Goal: Task Accomplishment & Management: Complete application form

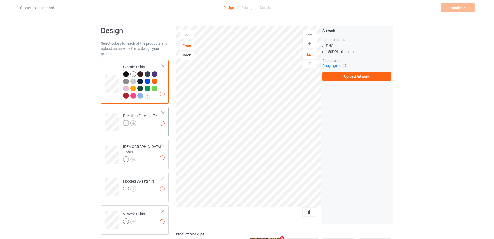
click at [134, 123] on img at bounding box center [134, 123] width 6 height 6
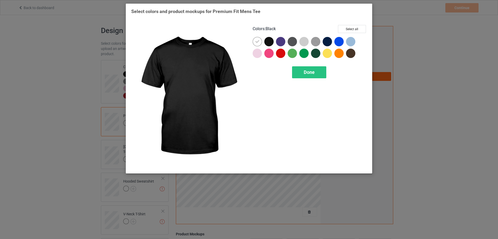
click at [268, 41] on div at bounding box center [268, 41] width 9 height 9
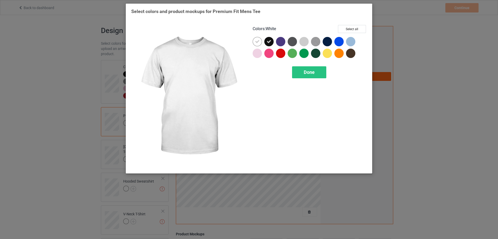
click at [259, 41] on icon at bounding box center [257, 41] width 5 height 5
click at [256, 42] on div at bounding box center [257, 41] width 9 height 9
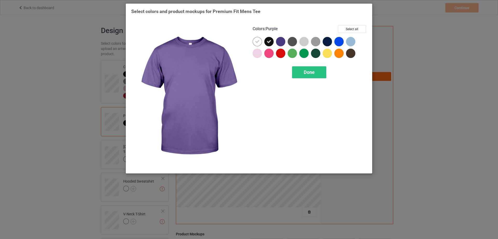
click at [281, 42] on div at bounding box center [280, 41] width 9 height 9
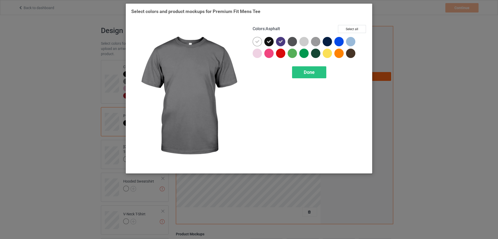
drag, startPoint x: 292, startPoint y: 42, endPoint x: 313, endPoint y: 43, distance: 21.3
click at [292, 42] on div at bounding box center [292, 41] width 9 height 9
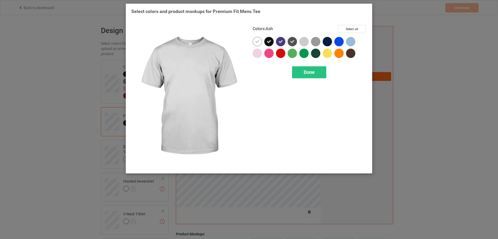
click at [308, 43] on div at bounding box center [304, 41] width 9 height 9
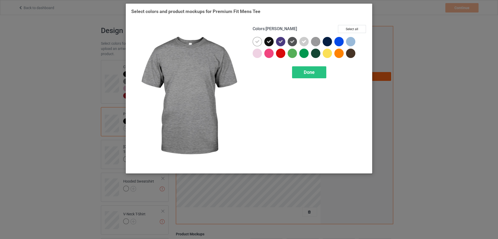
click at [314, 41] on img at bounding box center [315, 41] width 9 height 9
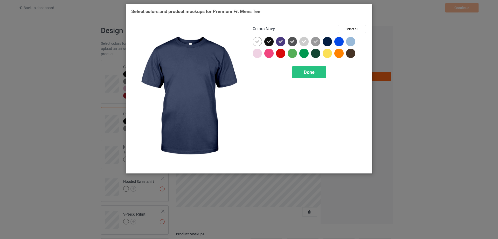
drag, startPoint x: 327, startPoint y: 42, endPoint x: 343, endPoint y: 43, distance: 16.4
click at [327, 42] on div at bounding box center [327, 41] width 9 height 9
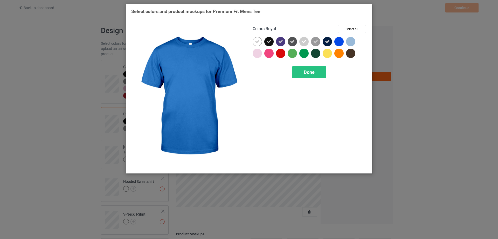
click at [343, 42] on div at bounding box center [339, 41] width 9 height 9
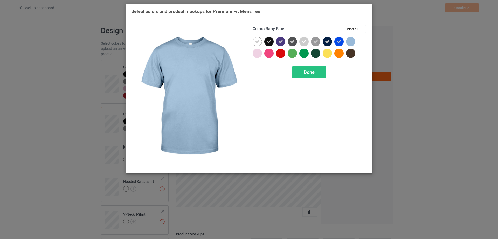
drag, startPoint x: 352, startPoint y: 42, endPoint x: 352, endPoint y: 53, distance: 10.9
click at [352, 44] on div at bounding box center [350, 41] width 9 height 9
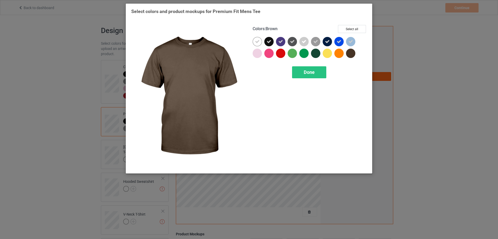
click at [351, 53] on div at bounding box center [350, 53] width 9 height 9
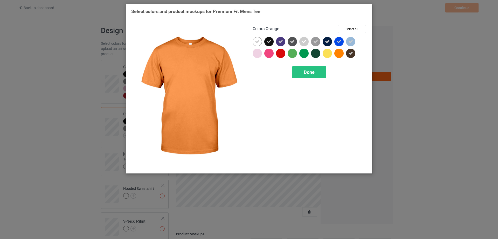
drag, startPoint x: 341, startPoint y: 53, endPoint x: 331, endPoint y: 53, distance: 10.1
click at [340, 53] on div at bounding box center [339, 53] width 9 height 9
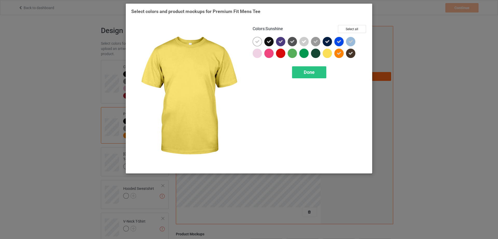
drag, startPoint x: 331, startPoint y: 53, endPoint x: 319, endPoint y: 53, distance: 11.4
click at [330, 53] on div at bounding box center [327, 53] width 9 height 9
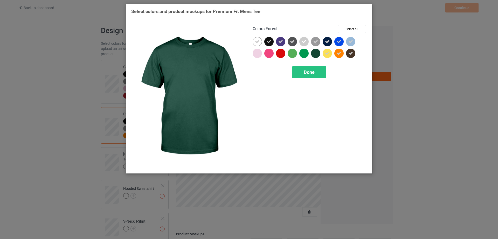
click at [317, 53] on div at bounding box center [315, 53] width 9 height 9
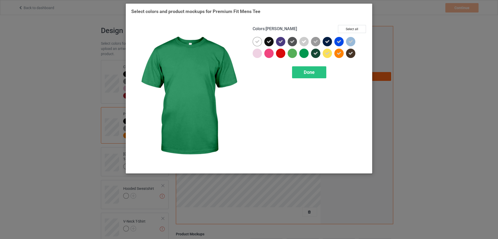
click at [302, 52] on div at bounding box center [304, 53] width 9 height 9
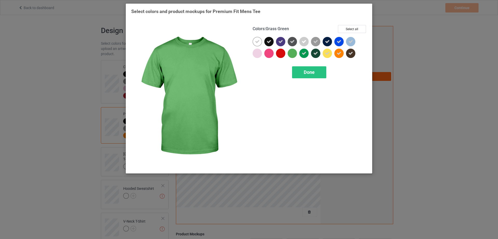
drag, startPoint x: 293, startPoint y: 53, endPoint x: 283, endPoint y: 53, distance: 9.3
click at [293, 53] on div at bounding box center [292, 53] width 9 height 9
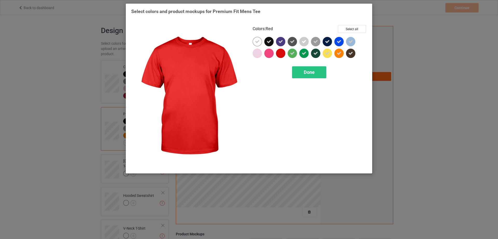
click at [281, 52] on div at bounding box center [280, 53] width 9 height 9
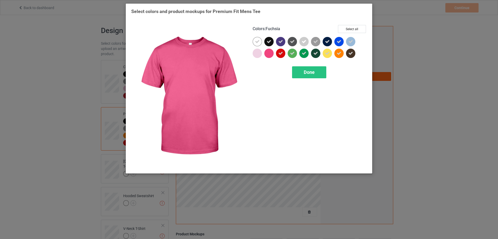
click at [266, 53] on div at bounding box center [268, 53] width 9 height 9
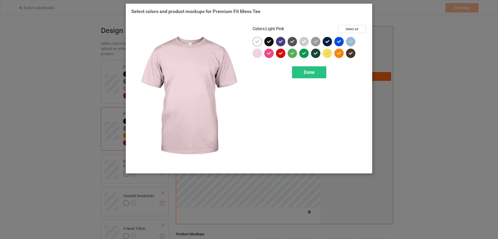
click at [259, 53] on div at bounding box center [257, 53] width 9 height 9
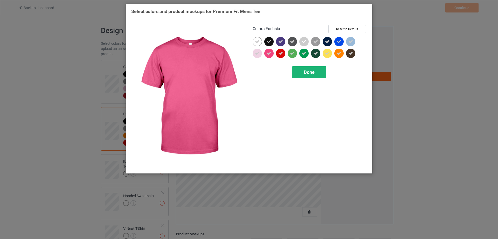
click at [304, 70] on span "Done" at bounding box center [309, 71] width 11 height 5
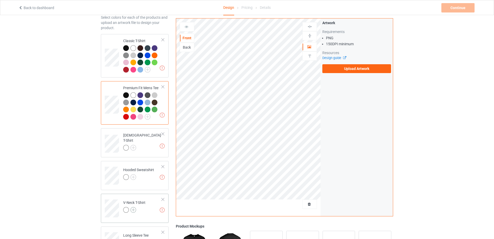
scroll to position [78, 0]
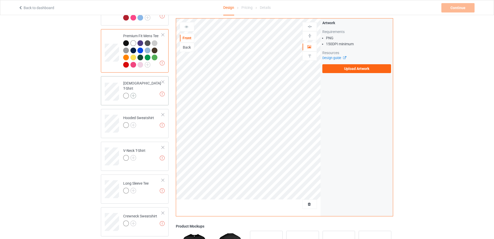
click at [133, 93] on img at bounding box center [134, 96] width 6 height 6
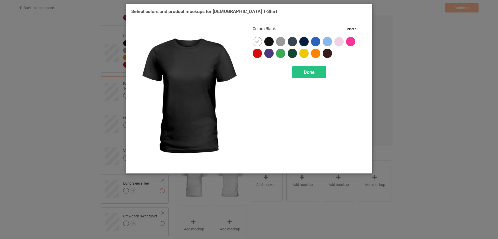
click at [269, 42] on div at bounding box center [268, 41] width 9 height 9
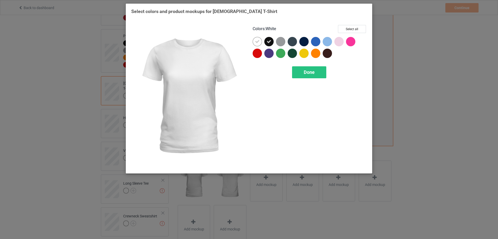
click at [262, 42] on div at bounding box center [259, 43] width 12 height 12
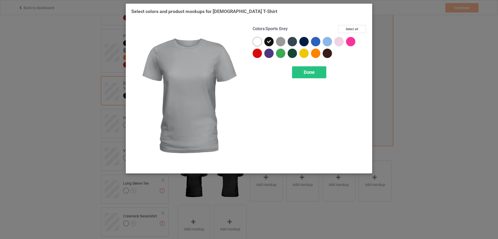
click at [279, 41] on div at bounding box center [280, 41] width 9 height 9
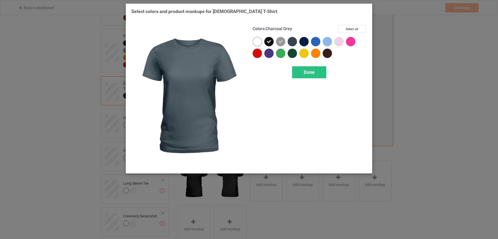
drag, startPoint x: 296, startPoint y: 42, endPoint x: 305, endPoint y: 41, distance: 9.1
click at [296, 42] on div at bounding box center [292, 41] width 9 height 9
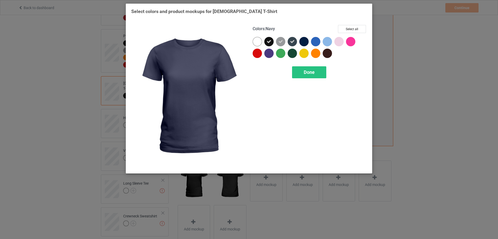
drag, startPoint x: 305, startPoint y: 41, endPoint x: 318, endPoint y: 41, distance: 12.5
click at [306, 41] on div at bounding box center [304, 41] width 9 height 9
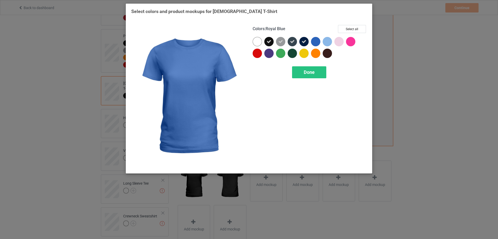
drag, startPoint x: 318, startPoint y: 41, endPoint x: 330, endPoint y: 42, distance: 11.9
click at [318, 41] on div at bounding box center [315, 41] width 9 height 9
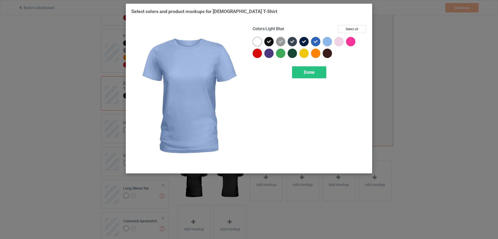
click at [332, 41] on div at bounding box center [329, 43] width 12 height 12
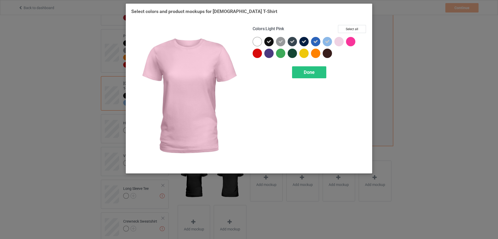
click at [340, 41] on div at bounding box center [339, 41] width 9 height 9
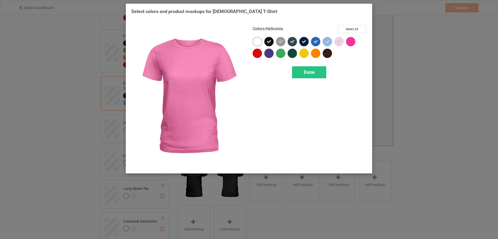
drag, startPoint x: 346, startPoint y: 41, endPoint x: 332, endPoint y: 51, distance: 17.9
click at [346, 41] on div at bounding box center [350, 41] width 9 height 9
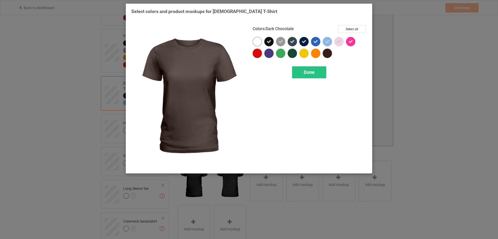
drag, startPoint x: 330, startPoint y: 52, endPoint x: 328, endPoint y: 53, distance: 2.7
click at [330, 52] on div at bounding box center [327, 53] width 9 height 9
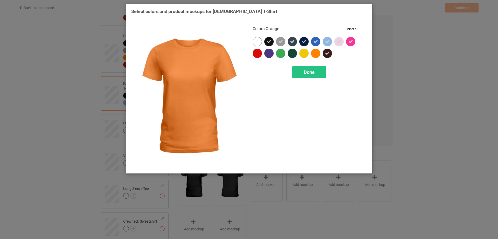
drag, startPoint x: 319, startPoint y: 53, endPoint x: 304, endPoint y: 53, distance: 14.8
click at [318, 53] on div at bounding box center [315, 53] width 9 height 9
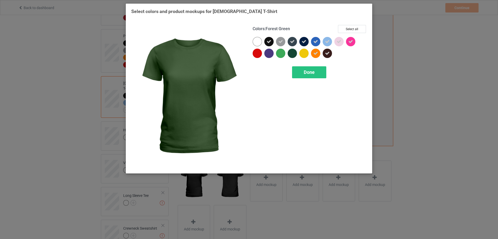
drag, startPoint x: 297, startPoint y: 53, endPoint x: 291, endPoint y: 53, distance: 6.5
click at [297, 53] on div at bounding box center [294, 55] width 12 height 12
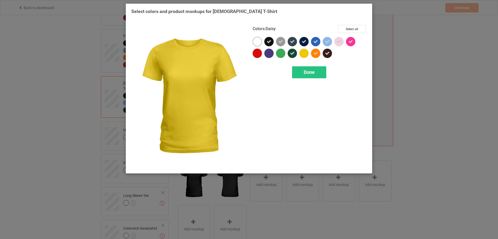
click at [301, 52] on div at bounding box center [304, 53] width 9 height 9
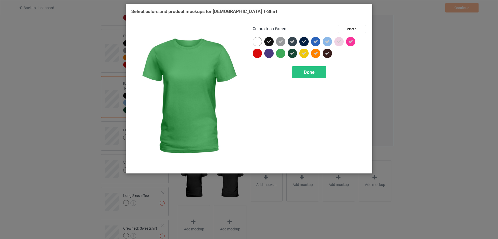
drag, startPoint x: 283, startPoint y: 54, endPoint x: 266, endPoint y: 52, distance: 17.7
click at [283, 54] on div at bounding box center [280, 53] width 9 height 9
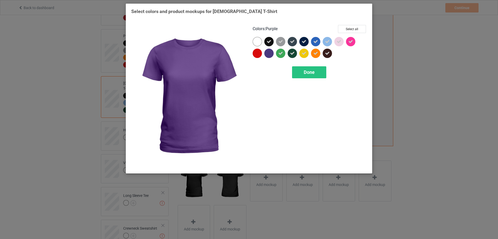
drag, startPoint x: 266, startPoint y: 52, endPoint x: 262, endPoint y: 52, distance: 3.6
click at [266, 52] on div at bounding box center [268, 53] width 9 height 9
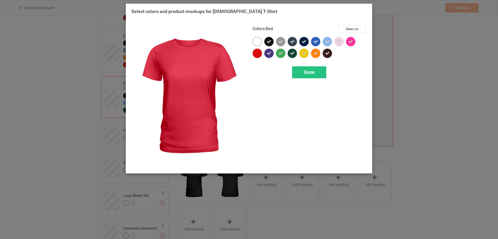
click at [258, 52] on div at bounding box center [257, 53] width 9 height 9
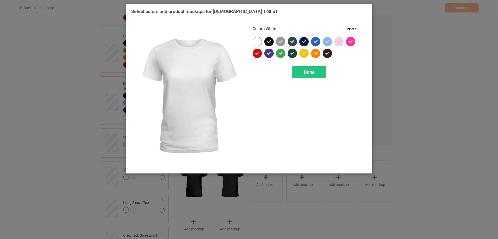
drag, startPoint x: 260, startPoint y: 42, endPoint x: 285, endPoint y: 61, distance: 31.1
click at [260, 42] on div at bounding box center [257, 41] width 9 height 9
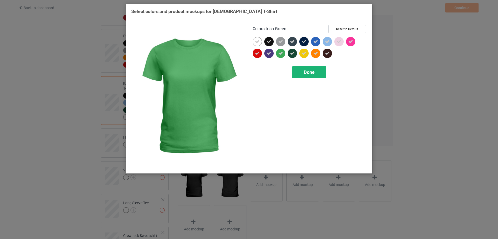
click at [311, 76] on div "Done" at bounding box center [309, 72] width 34 height 12
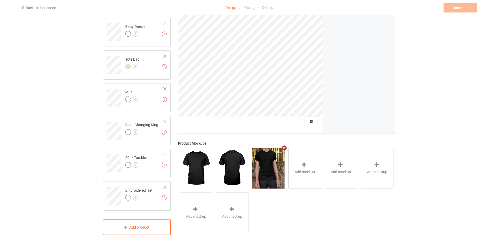
scroll to position [453, 0]
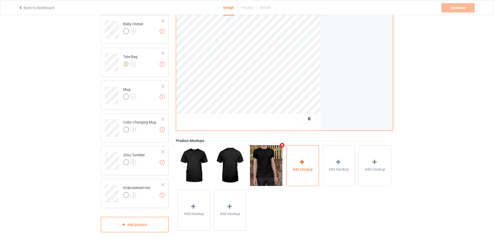
click at [300, 159] on icon at bounding box center [302, 161] width 6 height 5
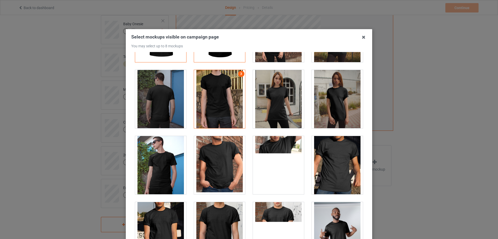
scroll to position [78, 0]
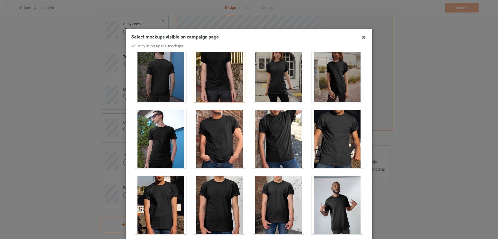
click at [327, 136] on div at bounding box center [337, 139] width 51 height 58
drag, startPoint x: 282, startPoint y: 193, endPoint x: 277, endPoint y: 182, distance: 12.7
click at [282, 193] on div at bounding box center [278, 205] width 51 height 58
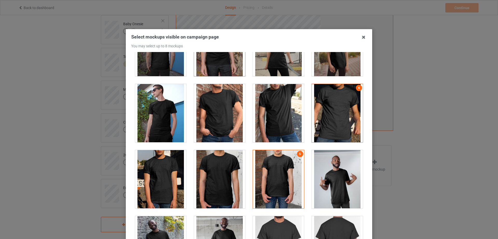
click at [331, 167] on div at bounding box center [337, 179] width 51 height 58
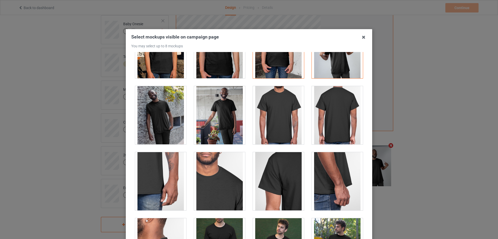
scroll to position [285, 0]
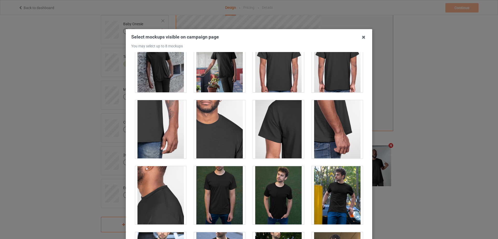
click at [342, 186] on div at bounding box center [337, 195] width 51 height 58
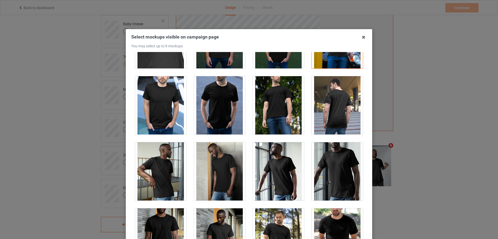
scroll to position [519, 0]
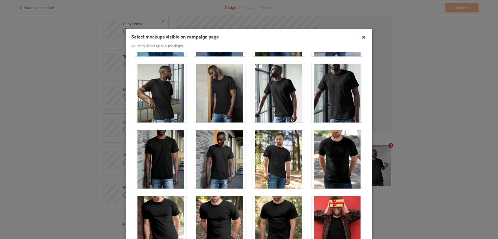
click at [322, 160] on div at bounding box center [337, 159] width 51 height 58
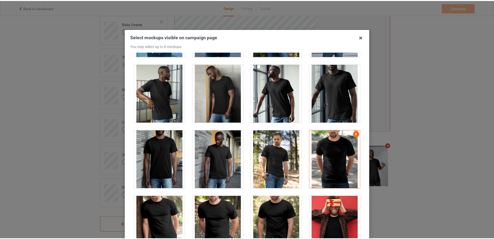
scroll to position [52, 0]
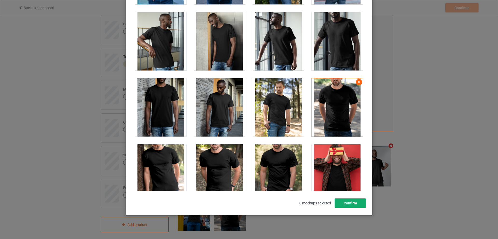
click at [361, 202] on button "Confirm" at bounding box center [350, 202] width 31 height 9
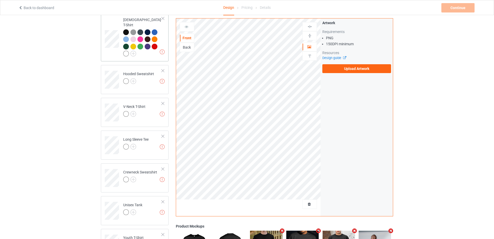
scroll to position [63, 0]
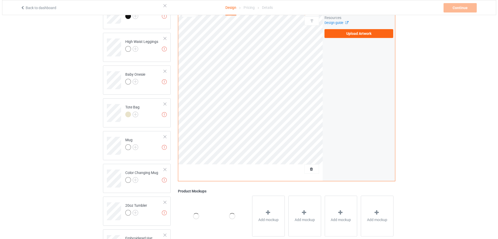
scroll to position [453, 0]
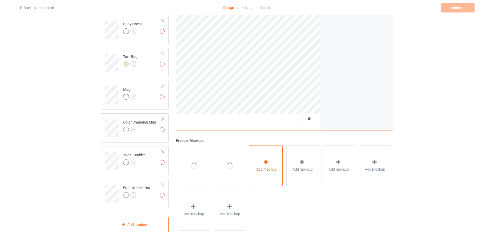
click at [266, 159] on icon at bounding box center [266, 161] width 6 height 5
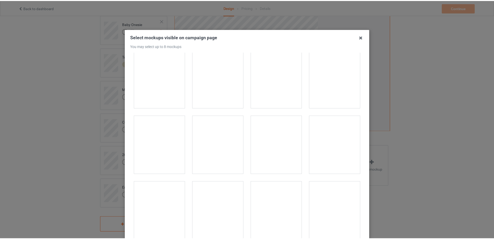
scroll to position [0, 0]
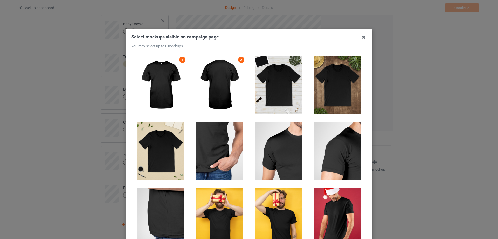
click at [450, 67] on div "Select mockups visible on campaign page You may select up to 8 mockups 1 2 2 mo…" at bounding box center [249, 119] width 498 height 239
click at [361, 37] on icon at bounding box center [364, 37] width 8 height 8
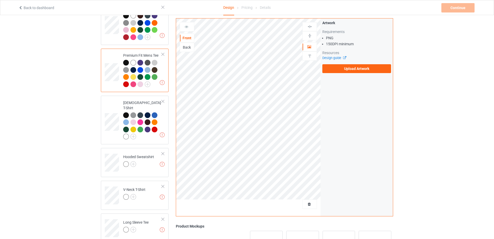
scroll to position [56, 0]
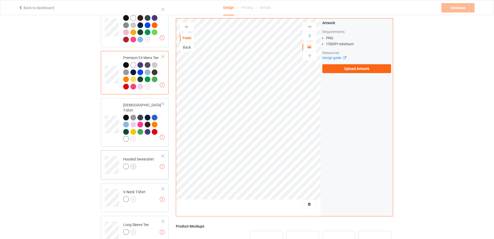
click at [131, 163] on img at bounding box center [134, 166] width 6 height 6
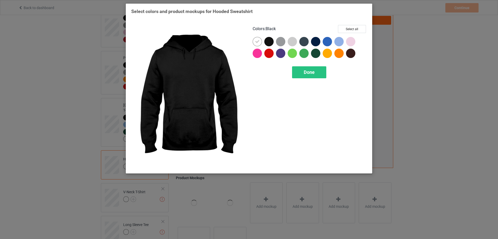
drag, startPoint x: 265, startPoint y: 40, endPoint x: 263, endPoint y: 41, distance: 2.7
click at [265, 40] on div at bounding box center [268, 41] width 9 height 9
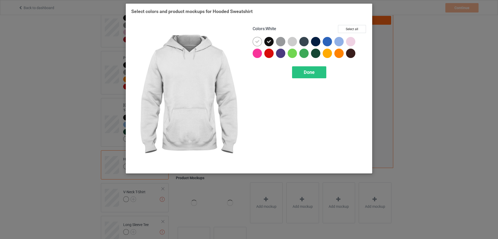
click at [260, 42] on icon at bounding box center [257, 41] width 5 height 5
click at [260, 42] on div at bounding box center [257, 41] width 9 height 9
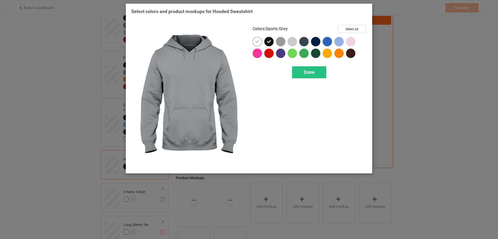
click at [280, 40] on div at bounding box center [280, 41] width 9 height 9
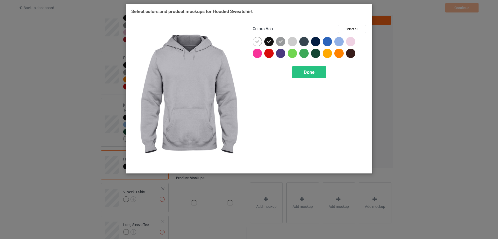
click at [294, 42] on div at bounding box center [292, 41] width 9 height 9
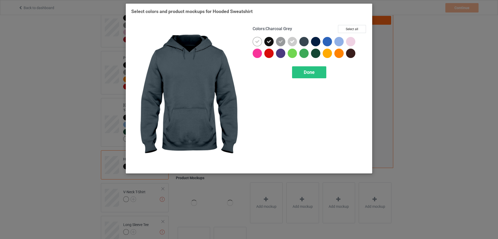
click at [310, 40] on div at bounding box center [306, 43] width 12 height 12
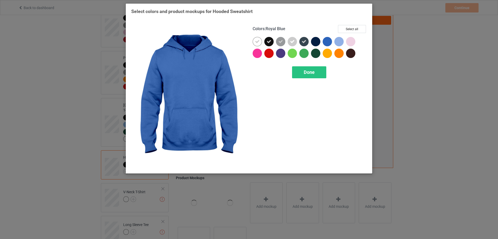
click at [325, 42] on div at bounding box center [327, 41] width 9 height 9
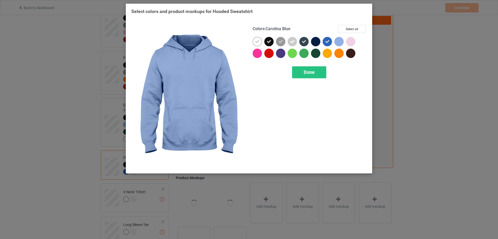
click at [336, 42] on div at bounding box center [339, 41] width 9 height 9
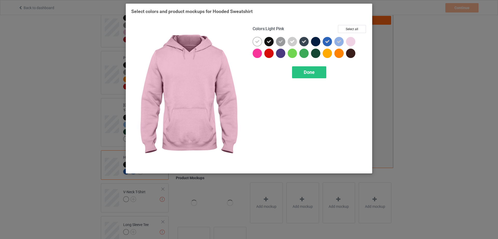
drag, startPoint x: 353, startPoint y: 42, endPoint x: 333, endPoint y: 42, distance: 19.5
click at [352, 42] on div at bounding box center [350, 41] width 9 height 9
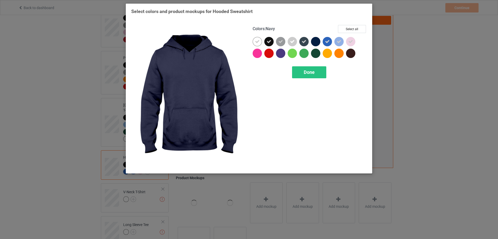
click at [315, 41] on div at bounding box center [315, 41] width 9 height 9
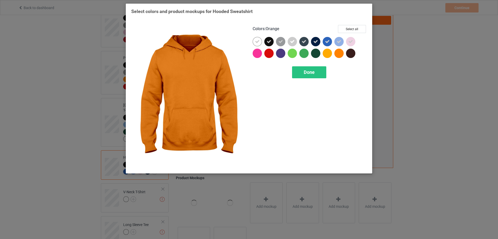
click at [344, 51] on div at bounding box center [341, 55] width 12 height 12
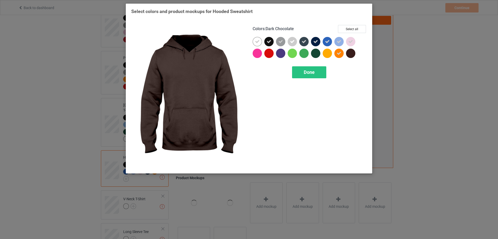
click at [350, 53] on div at bounding box center [350, 53] width 9 height 9
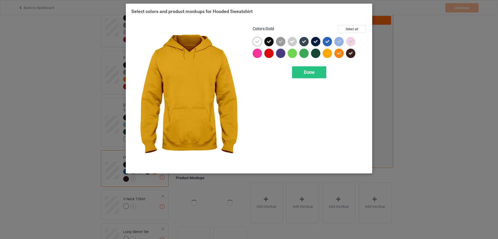
drag, startPoint x: 332, startPoint y: 54, endPoint x: 323, endPoint y: 56, distance: 8.8
click at [331, 54] on div at bounding box center [327, 53] width 9 height 9
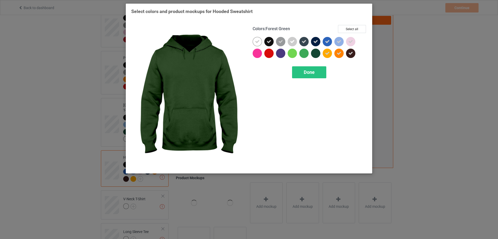
click at [315, 54] on div at bounding box center [315, 53] width 9 height 9
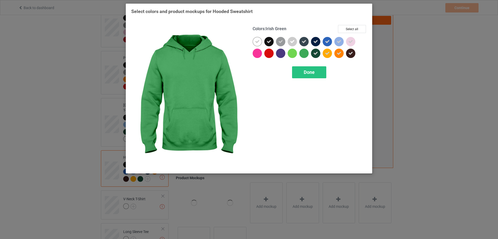
drag, startPoint x: 308, startPoint y: 53, endPoint x: 301, endPoint y: 53, distance: 7.1
click at [308, 53] on div at bounding box center [304, 53] width 9 height 9
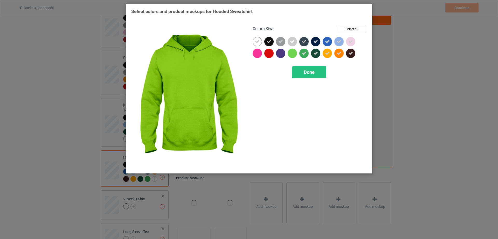
click at [293, 52] on div at bounding box center [292, 53] width 9 height 9
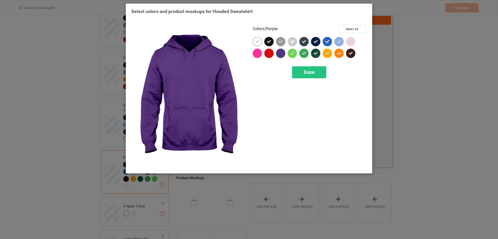
drag, startPoint x: 280, startPoint y: 53, endPoint x: 269, endPoint y: 53, distance: 10.6
click at [280, 53] on div at bounding box center [280, 53] width 9 height 9
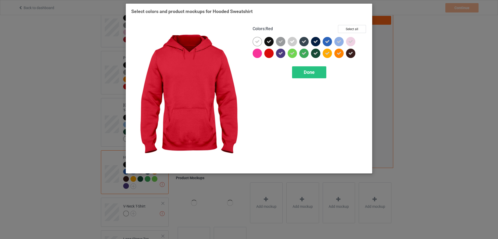
drag, startPoint x: 268, startPoint y: 53, endPoint x: 257, endPoint y: 53, distance: 11.2
click at [268, 53] on div at bounding box center [268, 53] width 9 height 9
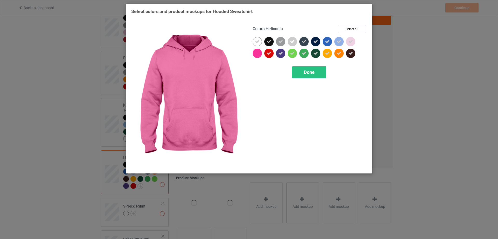
click at [256, 53] on div at bounding box center [257, 53] width 9 height 9
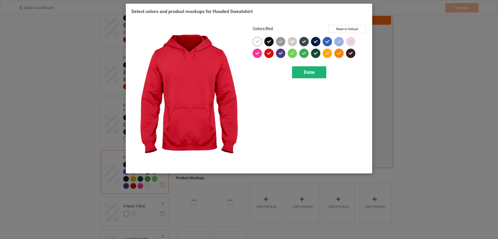
click at [310, 70] on span "Done" at bounding box center [309, 71] width 11 height 5
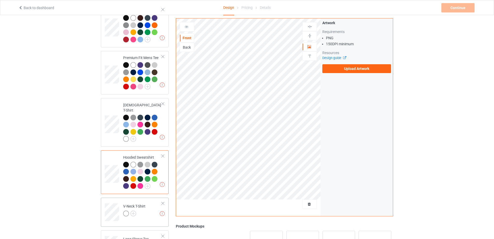
scroll to position [108, 0]
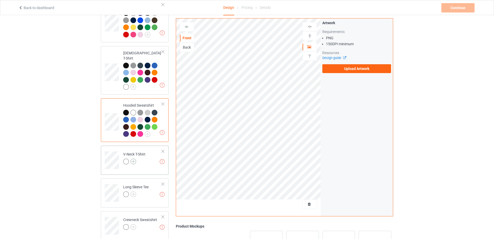
click at [132, 158] on img at bounding box center [134, 161] width 6 height 6
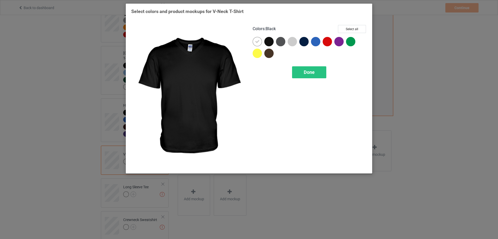
drag, startPoint x: 271, startPoint y: 42, endPoint x: 258, endPoint y: 43, distance: 12.7
click at [270, 42] on div at bounding box center [268, 41] width 9 height 9
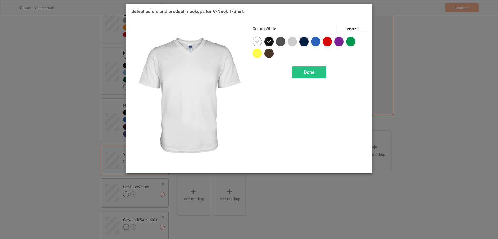
click at [254, 42] on div at bounding box center [257, 41] width 9 height 9
click at [255, 42] on div at bounding box center [257, 41] width 9 height 9
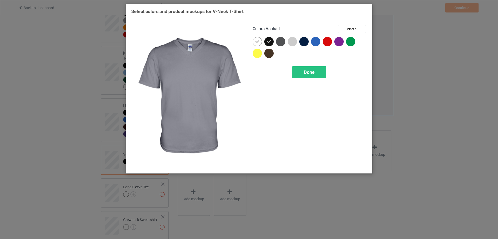
click at [280, 42] on div at bounding box center [280, 41] width 9 height 9
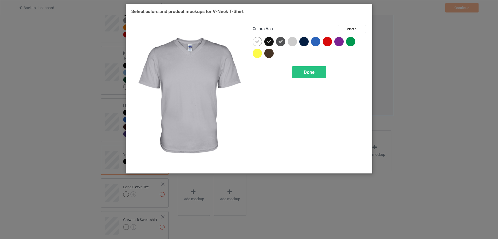
click at [290, 40] on div at bounding box center [292, 41] width 9 height 9
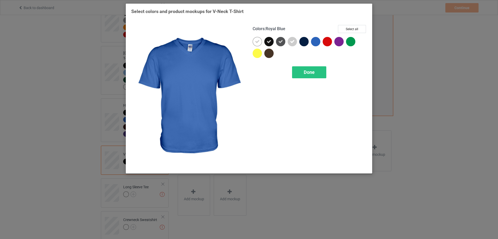
click at [312, 42] on div at bounding box center [315, 41] width 9 height 9
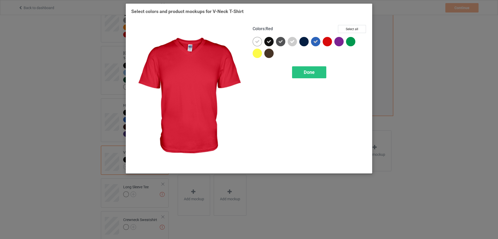
click at [328, 43] on div at bounding box center [327, 41] width 9 height 9
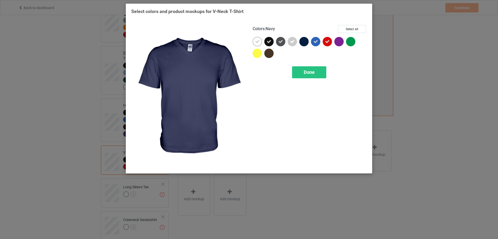
click at [306, 41] on div at bounding box center [304, 41] width 9 height 9
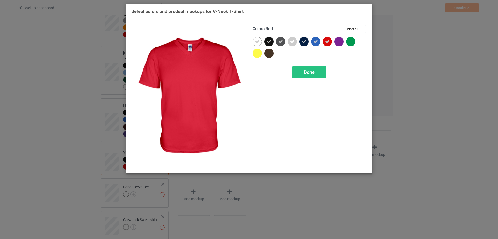
drag, startPoint x: 331, startPoint y: 39, endPoint x: 337, endPoint y: 40, distance: 6.3
click at [332, 39] on div at bounding box center [329, 43] width 12 height 12
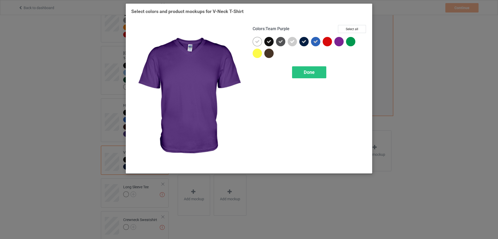
click at [340, 40] on div at bounding box center [339, 41] width 9 height 9
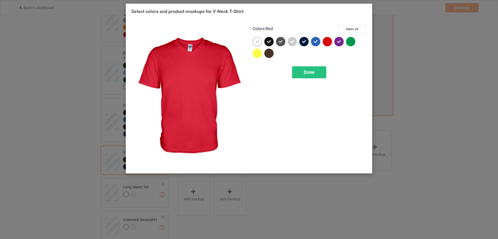
click at [330, 41] on div at bounding box center [327, 41] width 9 height 9
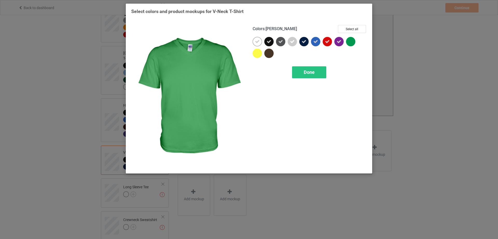
drag, startPoint x: 349, startPoint y: 39, endPoint x: 313, endPoint y: 47, distance: 37.4
click at [349, 40] on div at bounding box center [350, 41] width 9 height 9
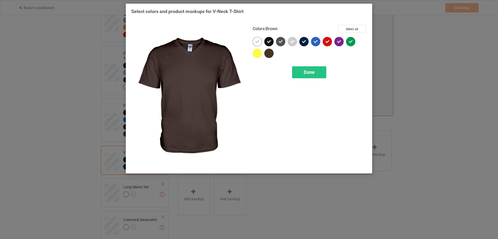
drag, startPoint x: 273, startPoint y: 52, endPoint x: 258, endPoint y: 53, distance: 15.1
click at [272, 52] on div at bounding box center [268, 53] width 9 height 9
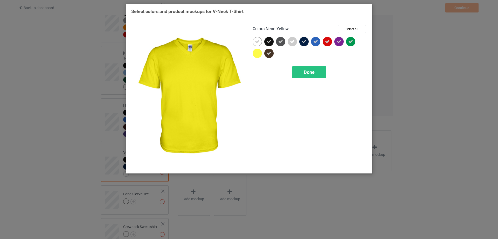
click at [258, 53] on div at bounding box center [257, 53] width 9 height 9
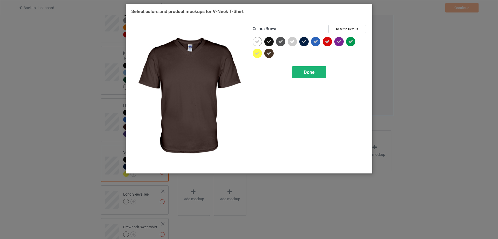
click at [307, 67] on div "Done" at bounding box center [309, 72] width 34 height 12
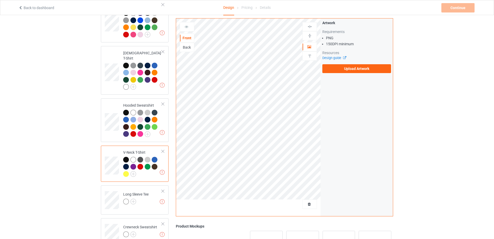
scroll to position [186, 0]
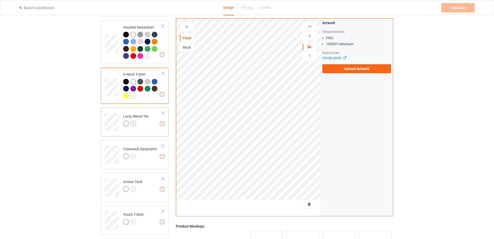
click at [133, 120] on img at bounding box center [134, 123] width 6 height 6
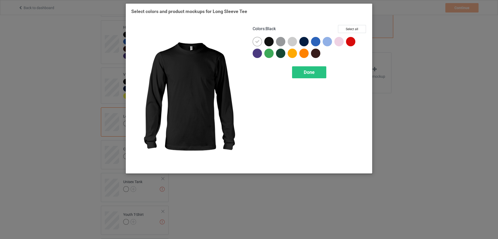
click at [271, 42] on div at bounding box center [268, 41] width 9 height 9
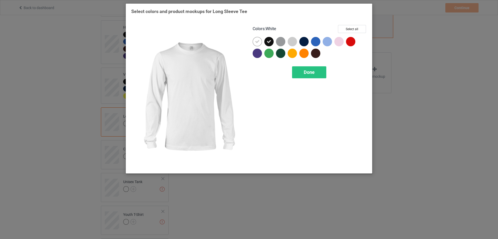
click at [261, 43] on div at bounding box center [257, 41] width 9 height 9
click at [260, 43] on div at bounding box center [257, 41] width 9 height 9
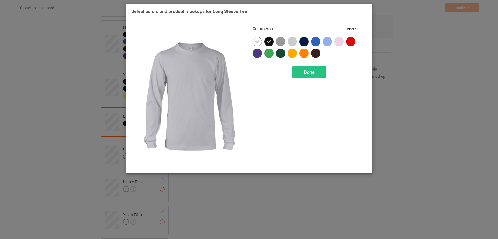
click at [289, 42] on div at bounding box center [292, 41] width 9 height 9
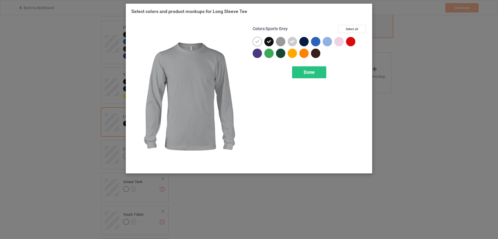
drag, startPoint x: 279, startPoint y: 42, endPoint x: 306, endPoint y: 42, distance: 26.7
click at [279, 42] on div at bounding box center [280, 41] width 9 height 9
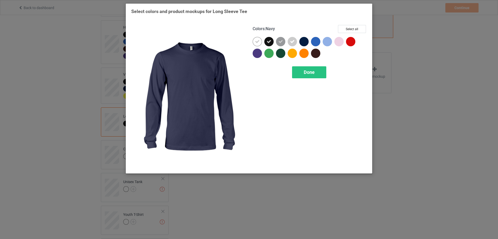
click at [306, 42] on div at bounding box center [304, 41] width 9 height 9
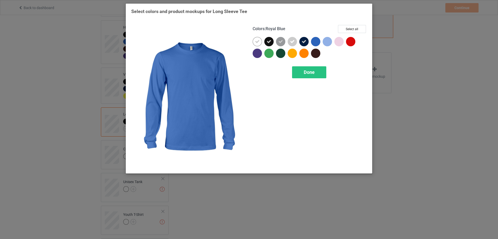
drag, startPoint x: 321, startPoint y: 40, endPoint x: 326, endPoint y: 41, distance: 5.0
click at [321, 40] on div at bounding box center [317, 43] width 12 height 12
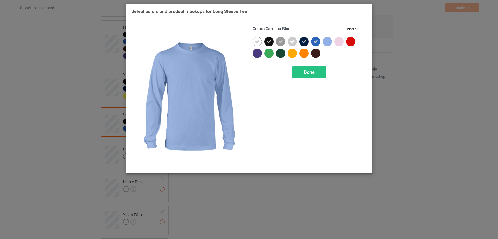
click at [334, 41] on div at bounding box center [329, 43] width 12 height 12
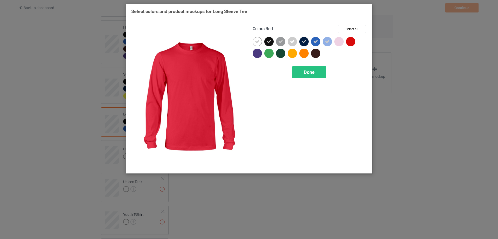
click at [353, 42] on div at bounding box center [350, 41] width 9 height 9
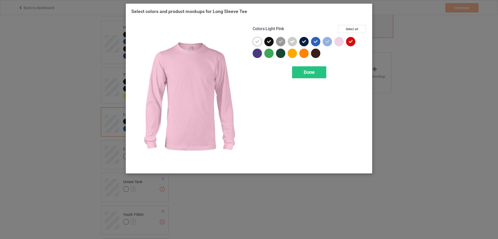
click at [338, 43] on div at bounding box center [339, 41] width 9 height 9
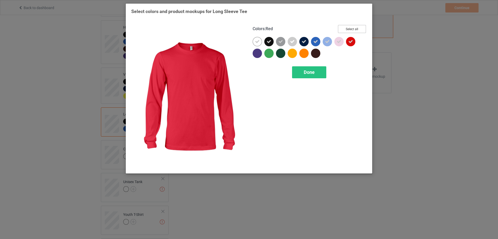
click at [354, 29] on button "Select all" at bounding box center [352, 29] width 28 height 8
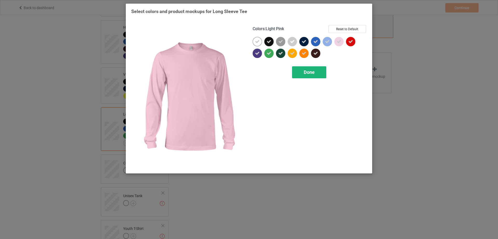
click at [317, 75] on div "Done" at bounding box center [309, 72] width 34 height 12
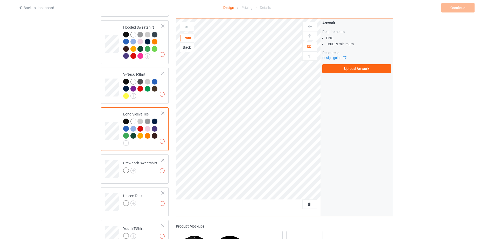
scroll to position [238, 0]
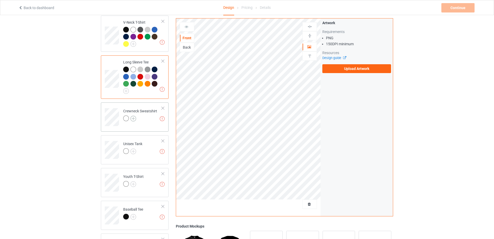
click at [131, 115] on img at bounding box center [134, 118] width 6 height 6
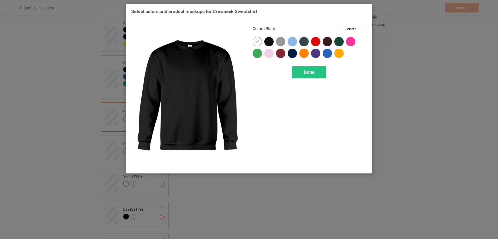
click at [266, 40] on div at bounding box center [268, 41] width 9 height 9
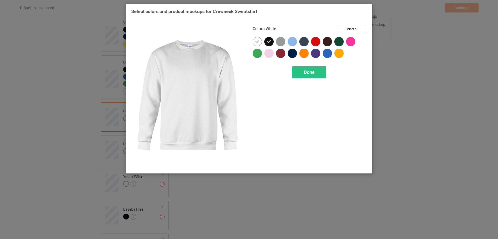
click at [258, 42] on icon at bounding box center [257, 41] width 5 height 5
click at [258, 42] on div at bounding box center [257, 41] width 9 height 9
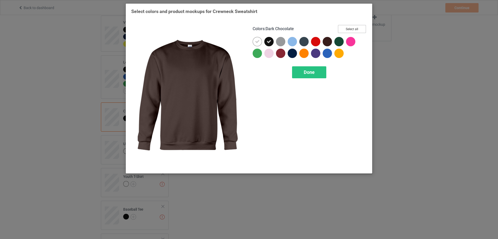
click at [353, 29] on button "Select all" at bounding box center [352, 29] width 28 height 8
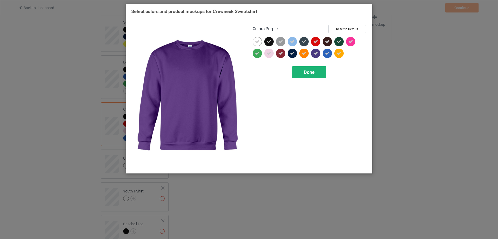
click at [323, 73] on div "Done" at bounding box center [309, 72] width 34 height 12
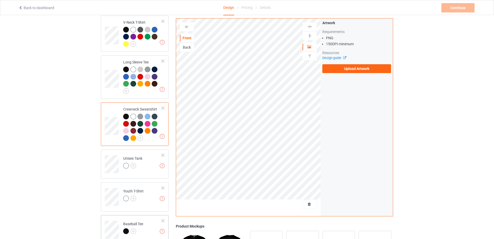
scroll to position [316, 0]
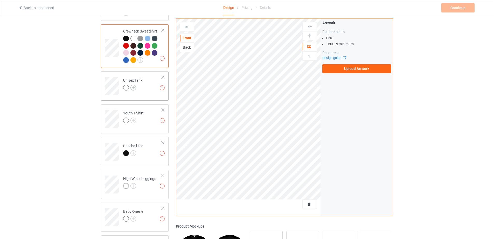
click at [134, 85] on img at bounding box center [134, 88] width 6 height 6
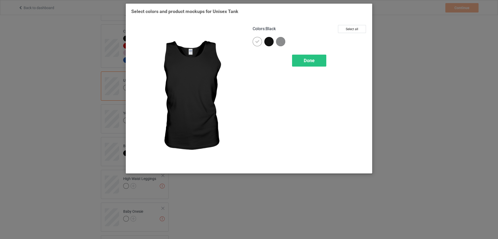
drag, startPoint x: 272, startPoint y: 41, endPoint x: 266, endPoint y: 41, distance: 6.3
click at [272, 41] on div at bounding box center [268, 41] width 9 height 9
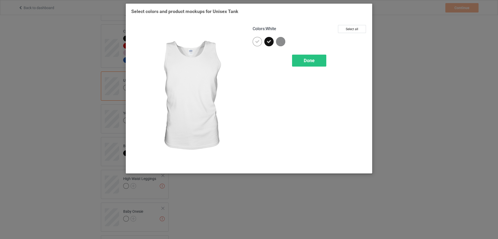
click at [258, 42] on icon at bounding box center [257, 41] width 5 height 5
click at [258, 42] on div at bounding box center [257, 41] width 9 height 9
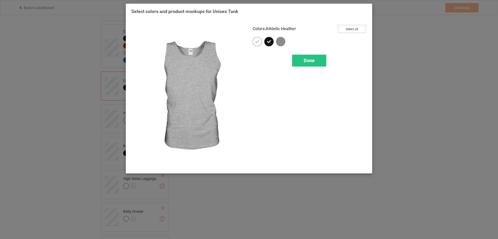
drag, startPoint x: 351, startPoint y: 31, endPoint x: 324, endPoint y: 45, distance: 30.9
click at [351, 31] on button "Select all" at bounding box center [352, 29] width 28 height 8
drag, startPoint x: 313, startPoint y: 58, endPoint x: 307, endPoint y: 62, distance: 6.8
click at [313, 58] on span "Done" at bounding box center [309, 60] width 11 height 5
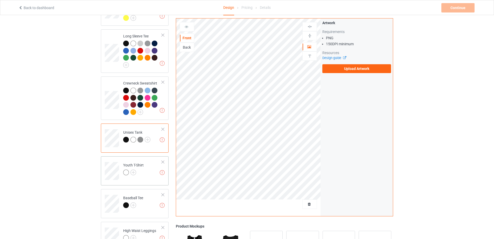
scroll to position [290, 0]
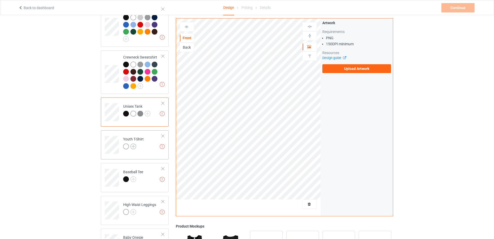
click at [134, 143] on img at bounding box center [134, 146] width 6 height 6
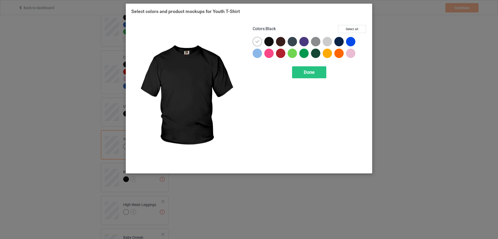
click at [271, 43] on div at bounding box center [268, 41] width 9 height 9
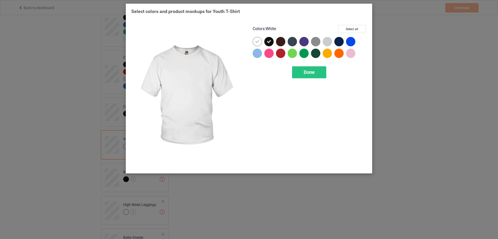
click at [261, 42] on div at bounding box center [257, 41] width 9 height 9
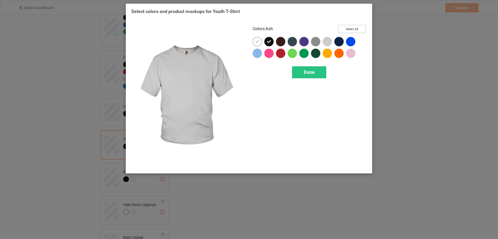
drag, startPoint x: 360, startPoint y: 29, endPoint x: 357, endPoint y: 31, distance: 3.3
click at [360, 30] on button "Select all" at bounding box center [352, 29] width 28 height 8
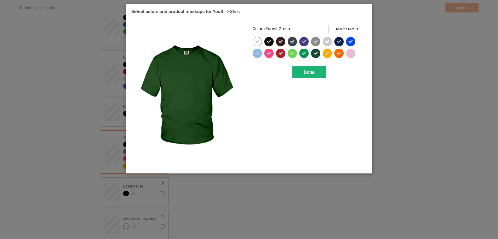
click at [316, 69] on div "Done" at bounding box center [309, 72] width 34 height 12
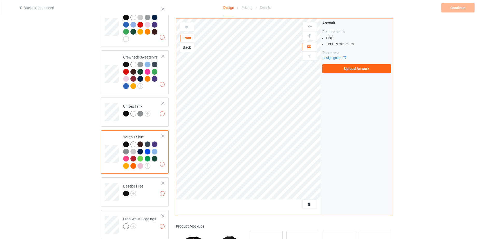
scroll to position [393, 0]
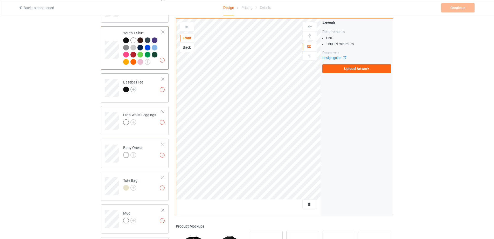
click at [132, 86] on img at bounding box center [134, 89] width 6 height 6
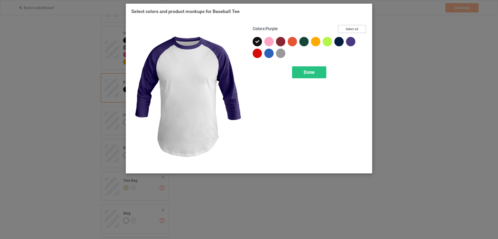
click at [358, 31] on button "Select all" at bounding box center [352, 29] width 28 height 8
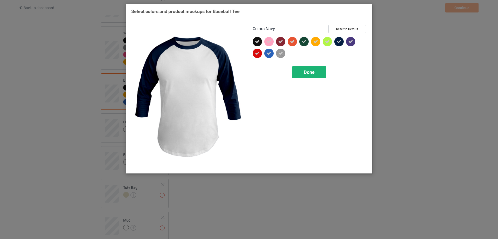
click at [318, 74] on div "Done" at bounding box center [309, 72] width 34 height 12
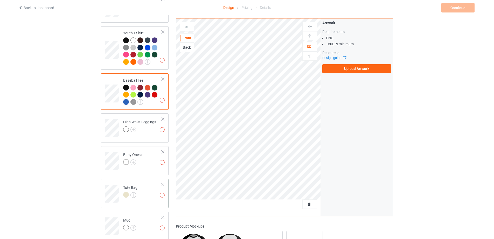
scroll to position [445, 0]
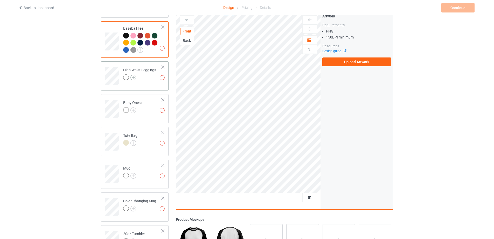
click at [133, 74] on img at bounding box center [134, 77] width 6 height 6
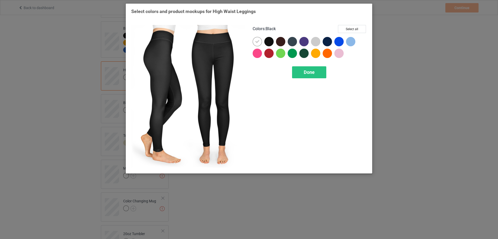
click at [270, 43] on div at bounding box center [268, 41] width 9 height 9
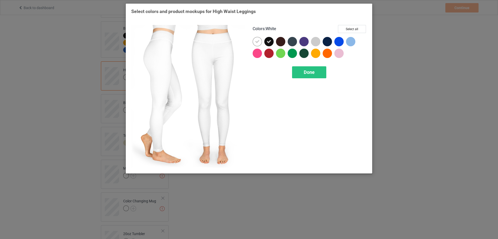
click at [259, 41] on icon at bounding box center [257, 41] width 5 height 5
click at [257, 42] on div at bounding box center [257, 41] width 9 height 9
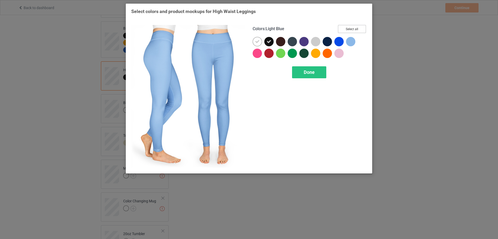
click at [362, 31] on button "Select all" at bounding box center [352, 29] width 28 height 8
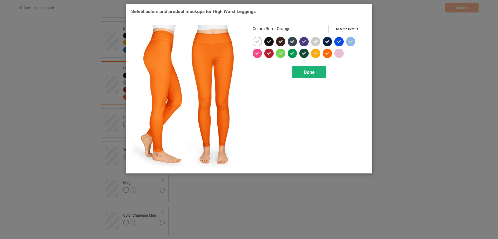
click at [315, 73] on div "Done" at bounding box center [309, 72] width 34 height 12
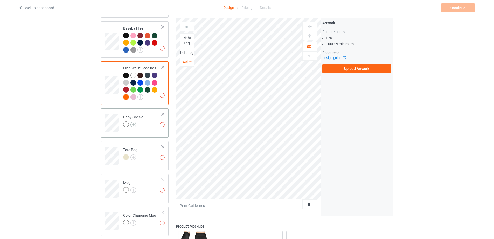
click at [132, 121] on img at bounding box center [134, 124] width 6 height 6
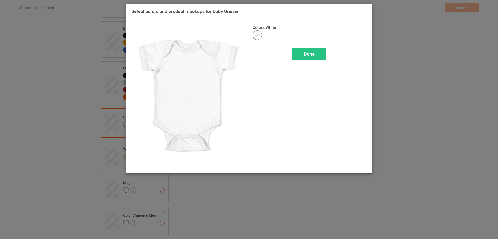
click at [307, 55] on span "Done" at bounding box center [309, 53] width 11 height 5
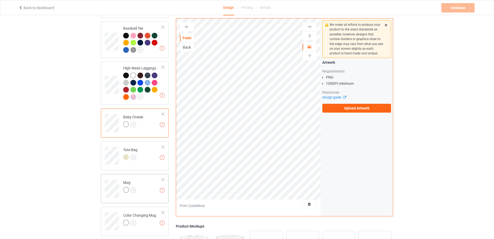
scroll to position [471, 0]
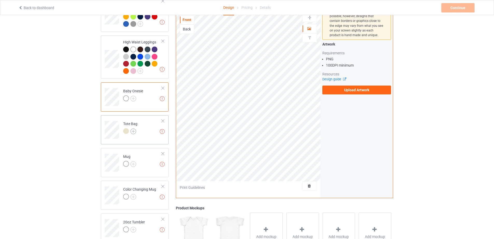
click at [135, 130] on img at bounding box center [134, 131] width 6 height 6
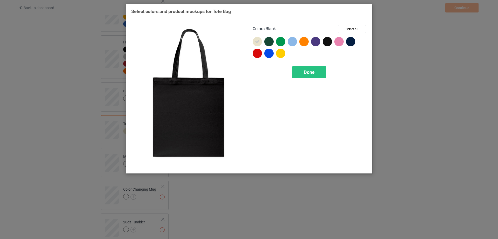
click at [329, 42] on div at bounding box center [327, 41] width 9 height 9
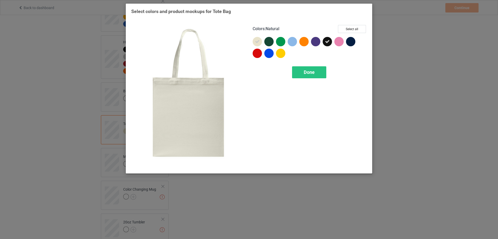
click at [255, 39] on div at bounding box center [257, 41] width 9 height 9
drag, startPoint x: 256, startPoint y: 42, endPoint x: 261, endPoint y: 42, distance: 5.5
click at [256, 42] on div at bounding box center [257, 41] width 9 height 9
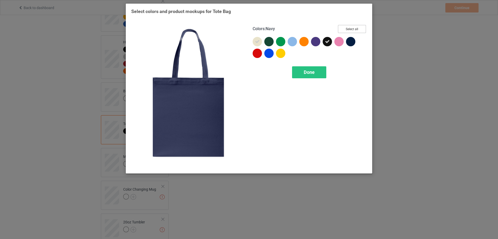
click at [351, 31] on button "Select all" at bounding box center [352, 29] width 28 height 8
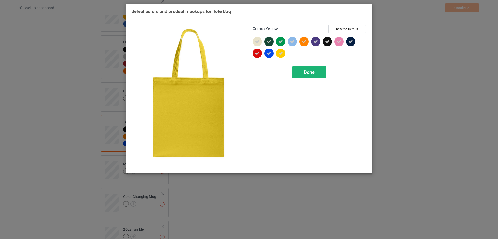
click at [318, 71] on div "Done" at bounding box center [309, 72] width 34 height 12
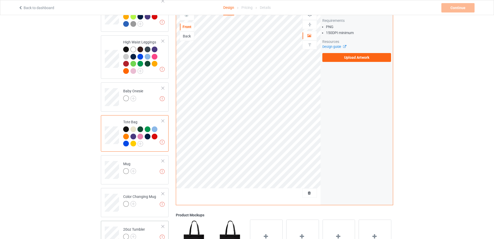
scroll to position [548, 0]
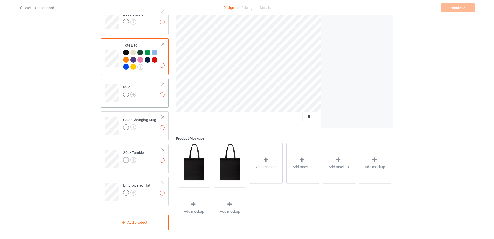
click at [133, 91] on img at bounding box center [134, 94] width 6 height 6
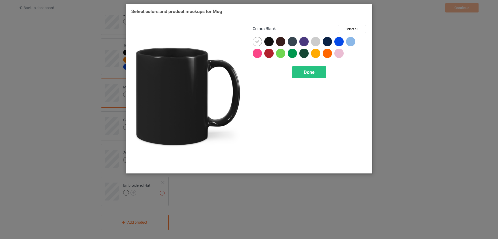
drag, startPoint x: 271, startPoint y: 41, endPoint x: 268, endPoint y: 42, distance: 3.0
click at [271, 41] on div at bounding box center [268, 41] width 9 height 9
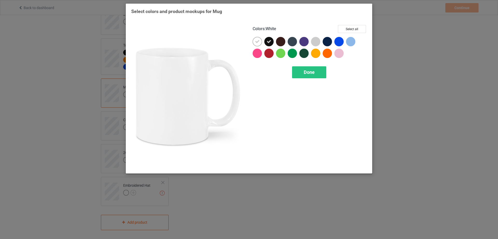
click at [260, 42] on div at bounding box center [257, 41] width 9 height 9
drag, startPoint x: 260, startPoint y: 42, endPoint x: 263, endPoint y: 41, distance: 3.2
click at [260, 41] on div at bounding box center [257, 41] width 9 height 9
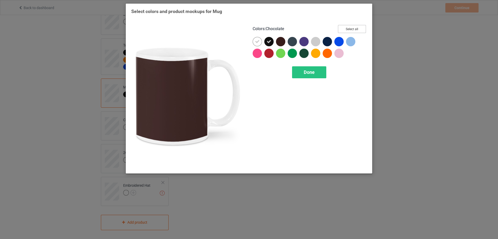
click at [355, 31] on button "Select all" at bounding box center [352, 29] width 28 height 8
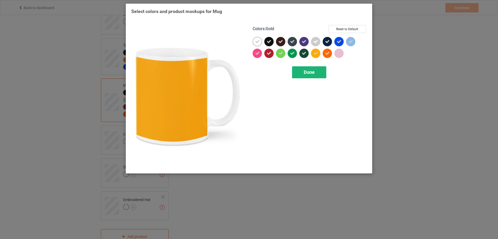
click at [314, 74] on span "Done" at bounding box center [309, 71] width 11 height 5
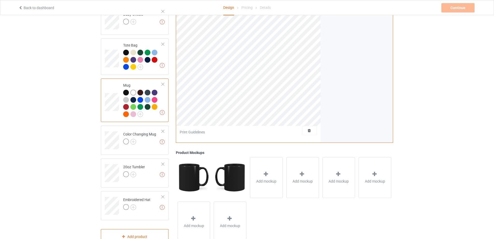
scroll to position [562, 0]
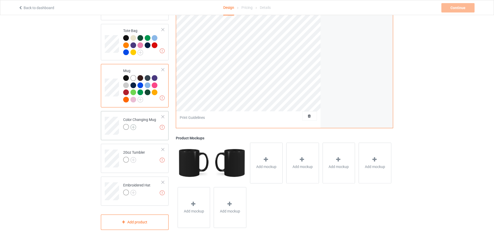
click at [132, 124] on img at bounding box center [134, 127] width 6 height 6
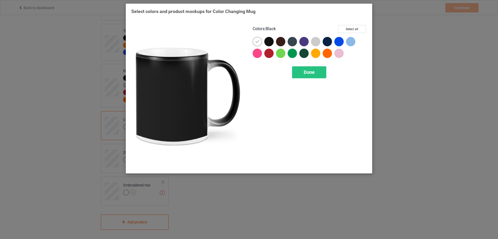
click at [269, 42] on div at bounding box center [268, 41] width 9 height 9
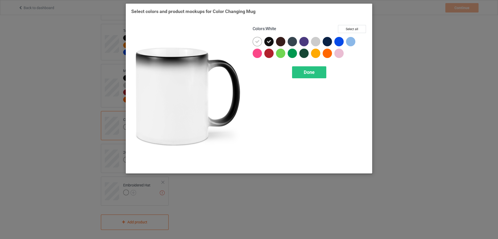
click at [256, 42] on icon at bounding box center [257, 41] width 5 height 5
click at [256, 42] on div at bounding box center [257, 41] width 9 height 9
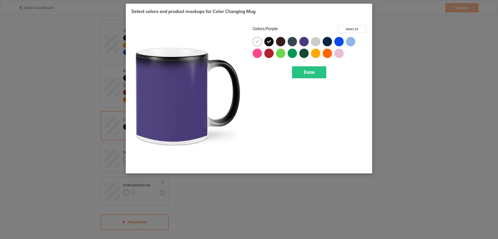
click at [347, 24] on div "Colors : Purple Select all Done" at bounding box center [309, 96] width 121 height 150
click at [348, 27] on button "Select all" at bounding box center [352, 29] width 28 height 8
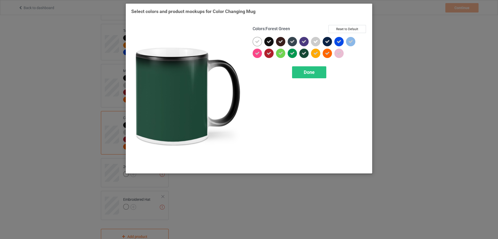
drag, startPoint x: 306, startPoint y: 74, endPoint x: 185, endPoint y: 71, distance: 120.7
click at [193, 72] on div "Colors : Forest Green Reset to Default Done" at bounding box center [249, 96] width 243 height 150
click at [168, 67] on img at bounding box center [188, 96] width 114 height 143
drag, startPoint x: 320, startPoint y: 73, endPoint x: 174, endPoint y: 99, distance: 149.0
click at [320, 73] on div "Done" at bounding box center [309, 72] width 34 height 12
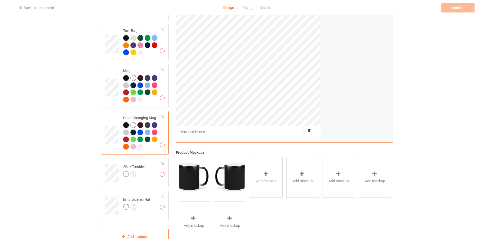
scroll to position [577, 0]
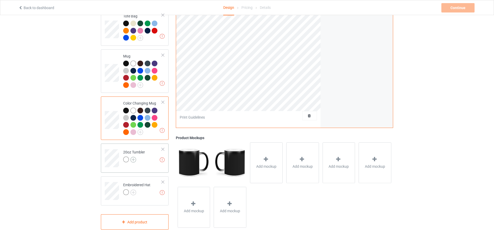
click at [135, 157] on img at bounding box center [134, 160] width 6 height 6
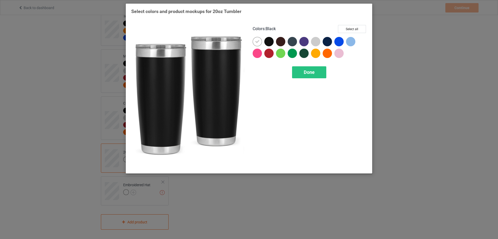
click at [270, 41] on div at bounding box center [268, 41] width 9 height 9
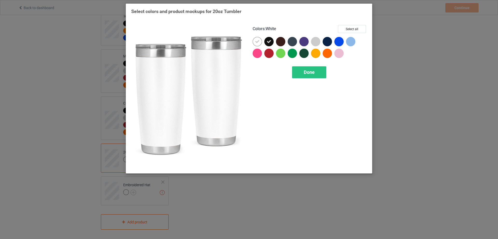
click at [257, 42] on icon at bounding box center [257, 41] width 5 height 5
click at [257, 42] on div at bounding box center [257, 41] width 9 height 9
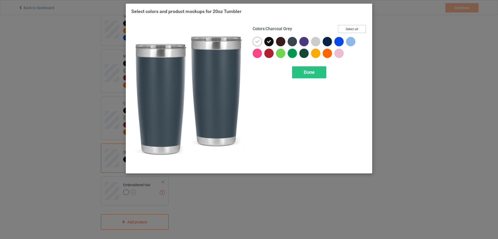
click at [341, 31] on button "Select all" at bounding box center [352, 29] width 28 height 8
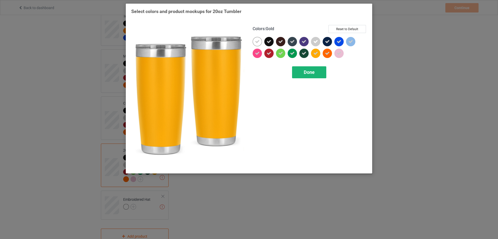
click at [312, 73] on span "Done" at bounding box center [309, 71] width 11 height 5
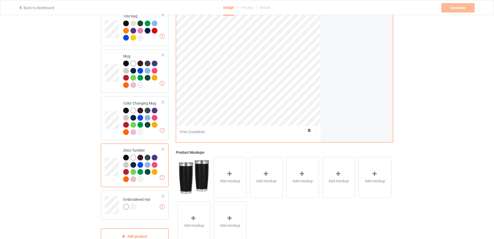
scroll to position [591, 0]
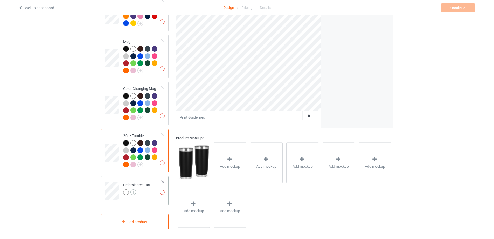
click at [132, 190] on img at bounding box center [134, 192] width 6 height 6
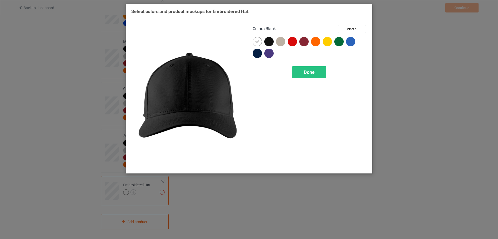
click at [271, 41] on div at bounding box center [268, 41] width 9 height 9
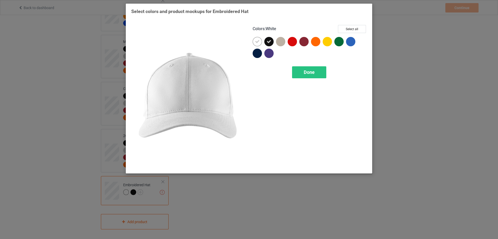
click at [257, 41] on icon at bounding box center [257, 41] width 5 height 5
click at [257, 41] on div at bounding box center [257, 41] width 9 height 9
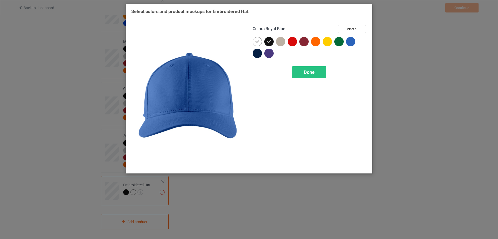
drag, startPoint x: 352, startPoint y: 29, endPoint x: 339, endPoint y: 44, distance: 20.6
click at [352, 29] on button "Select all" at bounding box center [352, 29] width 28 height 8
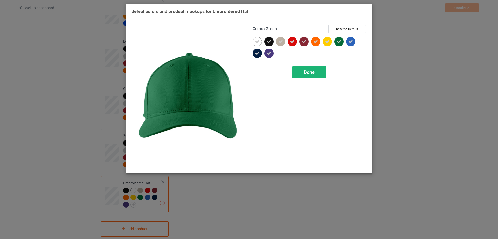
click at [310, 71] on span "Done" at bounding box center [309, 71] width 11 height 5
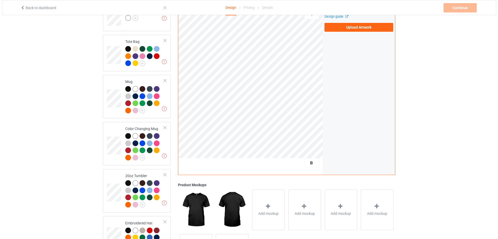
scroll to position [599, 0]
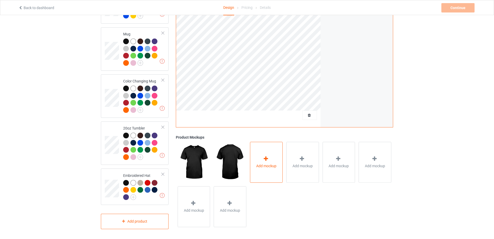
click at [267, 157] on icon at bounding box center [266, 158] width 6 height 5
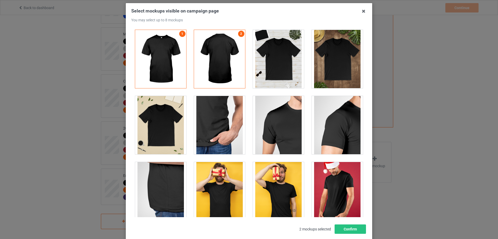
scroll to position [78, 0]
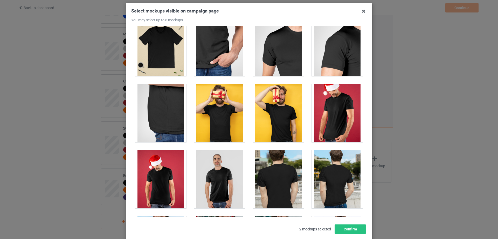
click at [220, 110] on div at bounding box center [219, 113] width 51 height 58
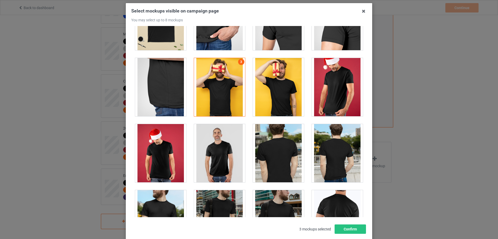
click at [329, 94] on div at bounding box center [337, 87] width 51 height 58
drag, startPoint x: 208, startPoint y: 156, endPoint x: 263, endPoint y: 158, distance: 54.8
click at [209, 156] on div at bounding box center [219, 153] width 51 height 58
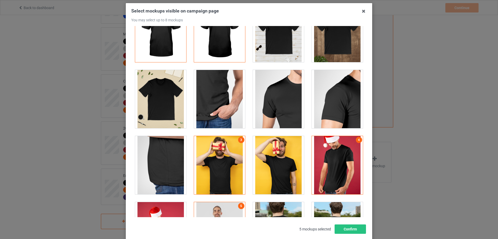
scroll to position [26, 0]
drag, startPoint x: 332, startPoint y: 160, endPoint x: 271, endPoint y: 157, distance: 61.1
click at [331, 160] on div at bounding box center [337, 165] width 51 height 58
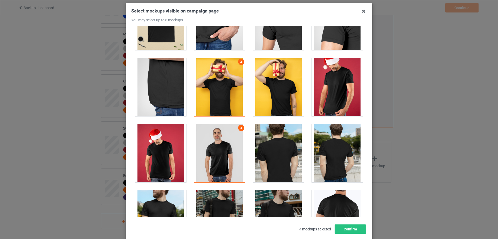
scroll to position [182, 0]
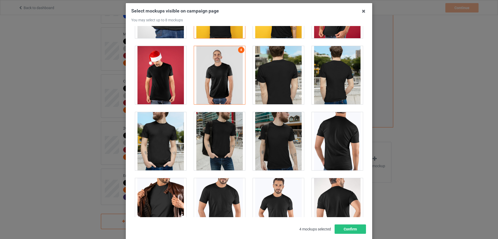
click at [210, 141] on div at bounding box center [219, 141] width 51 height 58
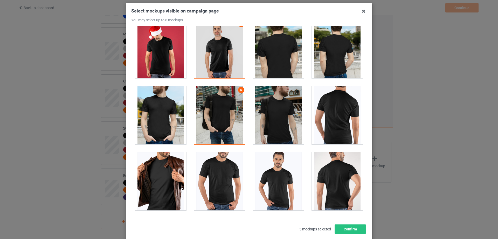
click at [275, 170] on div at bounding box center [278, 181] width 51 height 58
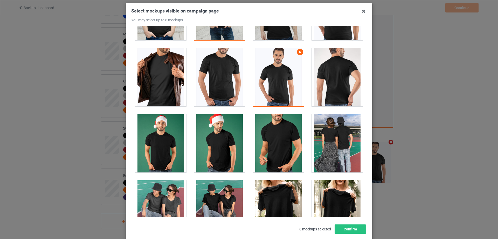
scroll to position [415, 0]
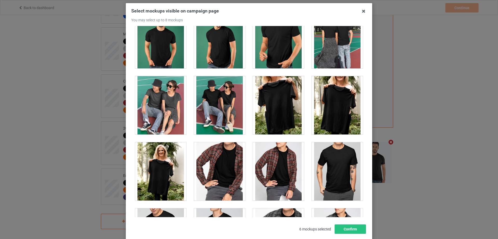
click at [213, 108] on div at bounding box center [219, 105] width 51 height 58
click at [335, 114] on div at bounding box center [337, 105] width 51 height 58
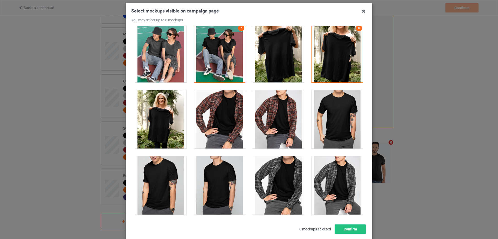
scroll to position [493, 0]
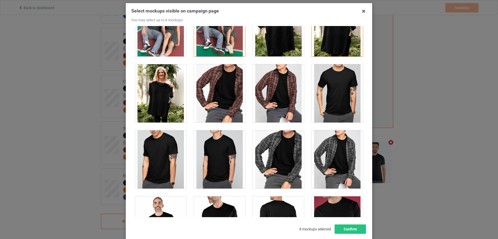
click at [214, 162] on div at bounding box center [219, 159] width 51 height 58
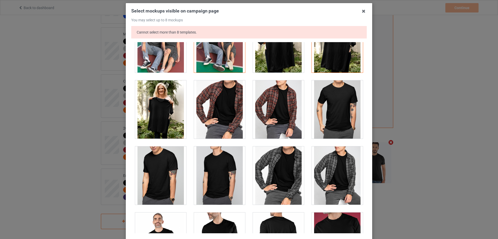
scroll to position [545, 0]
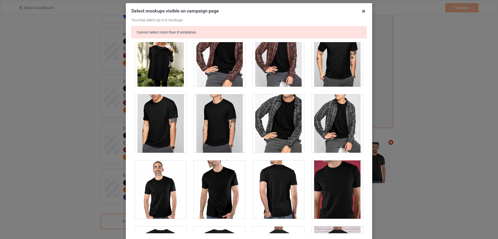
click at [222, 132] on div at bounding box center [219, 123] width 51 height 58
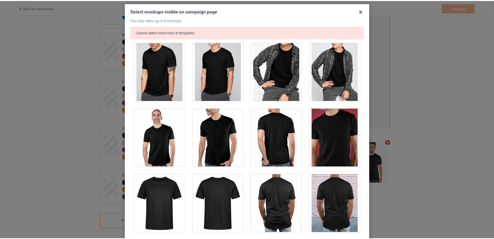
scroll to position [73, 0]
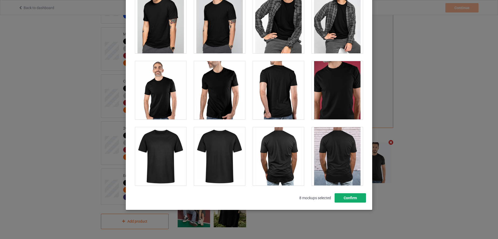
click at [338, 200] on button "Confirm" at bounding box center [350, 197] width 31 height 9
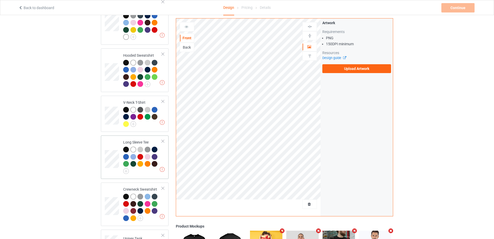
scroll to position [132, 0]
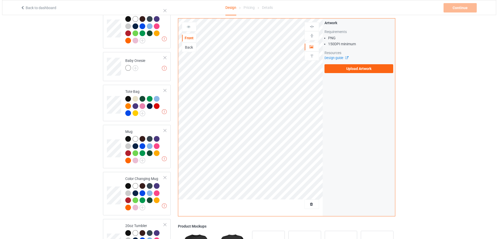
scroll to position [599, 0]
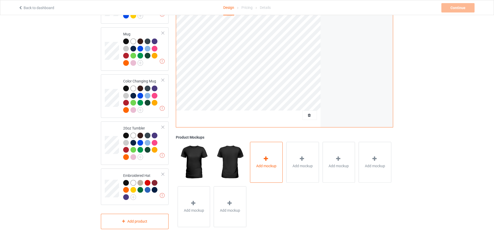
click at [253, 153] on div "Add mockup" at bounding box center [266, 162] width 33 height 41
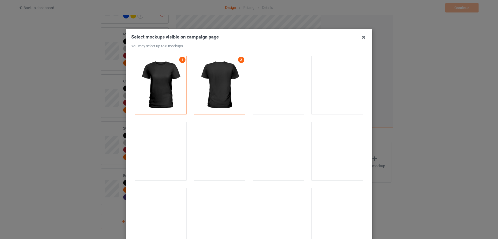
click at [325, 93] on div at bounding box center [337, 85] width 51 height 58
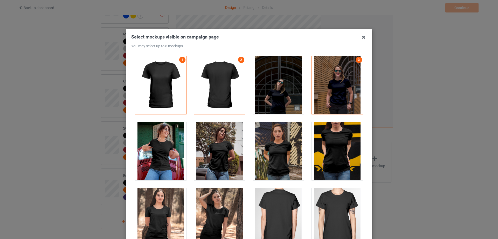
click at [152, 152] on div at bounding box center [160, 151] width 51 height 58
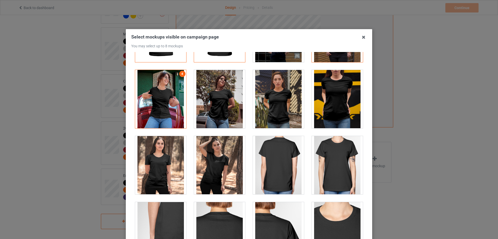
click at [275, 99] on div at bounding box center [278, 99] width 51 height 58
click at [151, 168] on div at bounding box center [160, 165] width 51 height 58
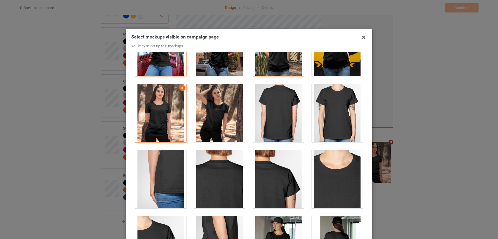
scroll to position [182, 0]
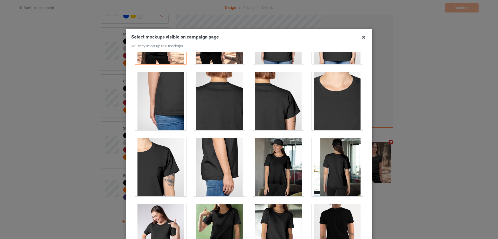
click at [269, 174] on div at bounding box center [278, 167] width 51 height 58
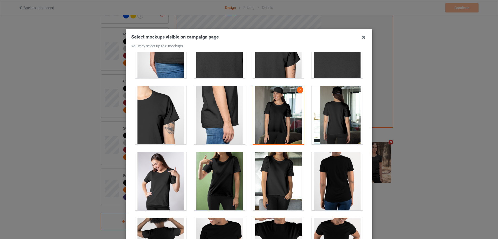
drag, startPoint x: 161, startPoint y: 180, endPoint x: 196, endPoint y: 182, distance: 34.6
click at [161, 180] on div at bounding box center [160, 181] width 51 height 58
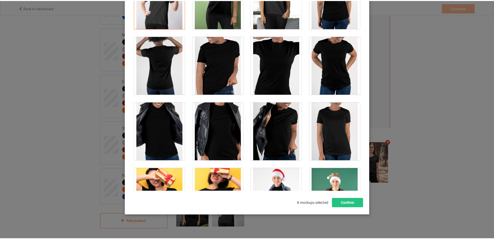
scroll to position [57, 0]
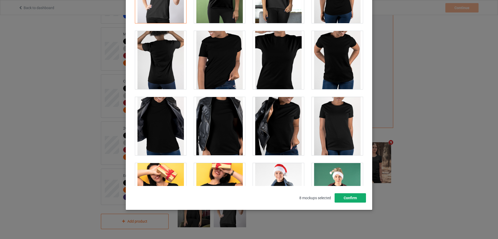
click at [350, 198] on button "Confirm" at bounding box center [350, 197] width 31 height 9
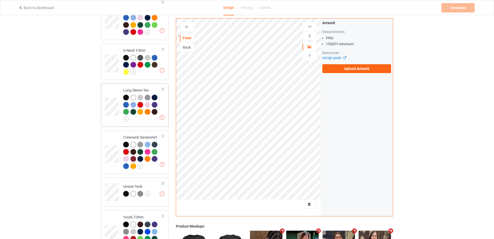
scroll to position [158, 0]
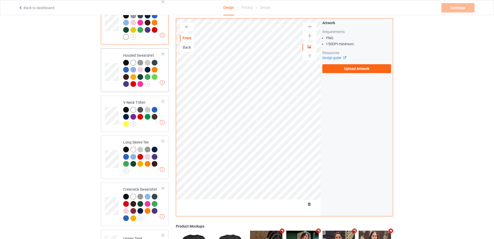
drag, startPoint x: 108, startPoint y: 77, endPoint x: 131, endPoint y: 86, distance: 24.8
click at [108, 77] on td at bounding box center [113, 69] width 16 height 39
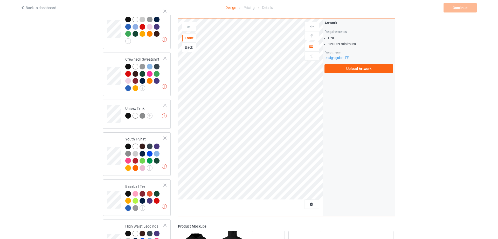
scroll to position [391, 0]
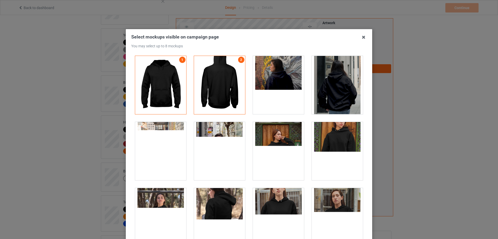
click at [164, 152] on div at bounding box center [160, 151] width 51 height 58
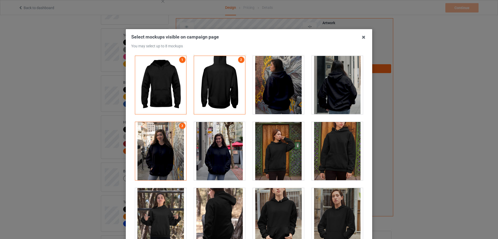
click at [280, 208] on div at bounding box center [278, 217] width 51 height 58
drag, startPoint x: 345, startPoint y: 161, endPoint x: 341, endPoint y: 161, distance: 4.2
click at [345, 161] on div at bounding box center [337, 151] width 51 height 58
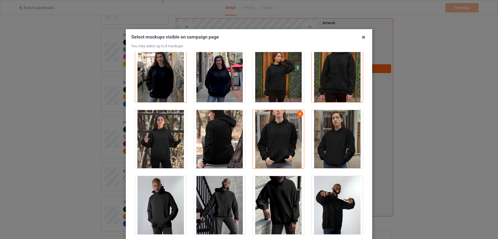
click at [215, 198] on div at bounding box center [219, 205] width 51 height 58
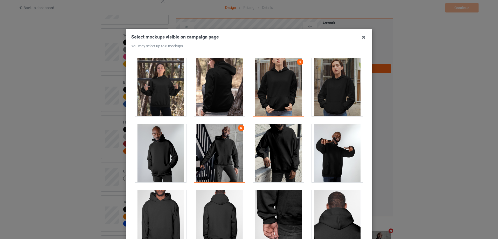
scroll to position [208, 0]
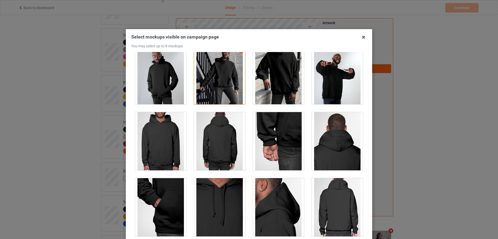
click at [158, 154] on div at bounding box center [160, 141] width 51 height 58
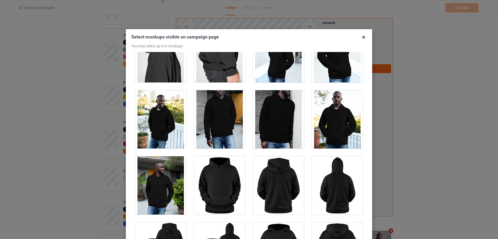
scroll to position [519, 0]
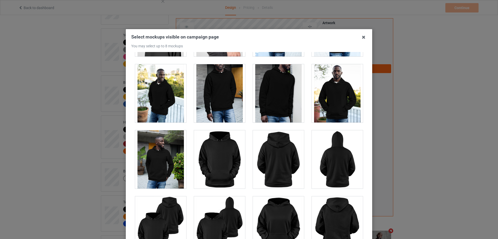
click at [171, 165] on div at bounding box center [160, 159] width 51 height 58
click at [160, 160] on div at bounding box center [160, 159] width 51 height 58
click at [212, 160] on div at bounding box center [219, 159] width 51 height 58
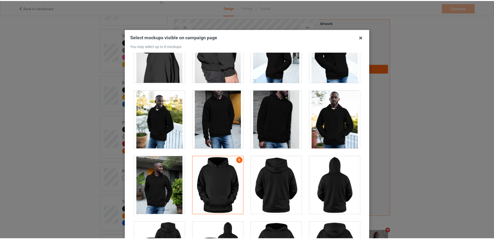
scroll to position [57, 0]
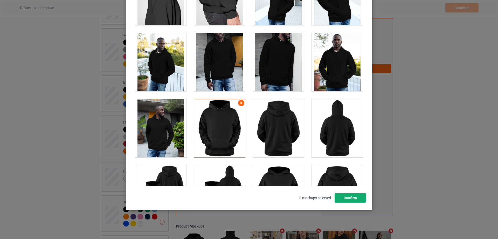
click at [351, 197] on button "Confirm" at bounding box center [350, 197] width 31 height 9
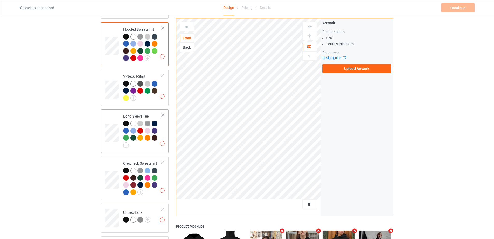
scroll to position [158, 0]
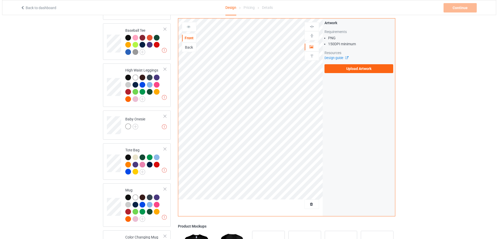
scroll to position [599, 0]
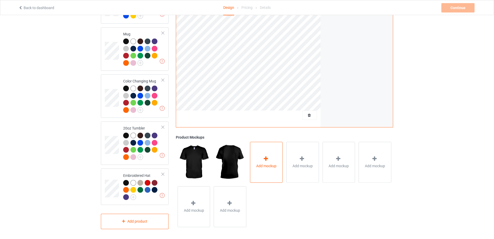
click at [271, 166] on span "Add mockup" at bounding box center [266, 165] width 20 height 5
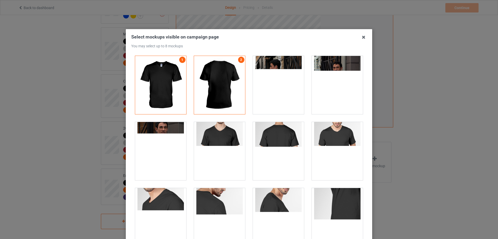
click at [158, 146] on div at bounding box center [160, 151] width 51 height 58
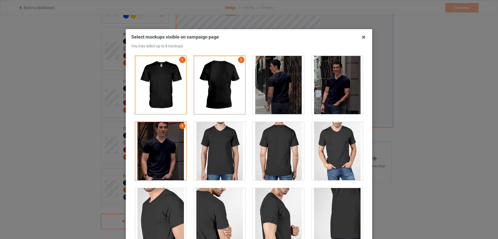
click at [233, 152] on div at bounding box center [219, 151] width 51 height 58
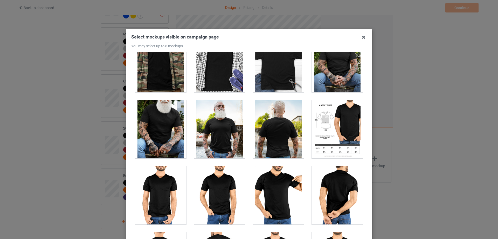
scroll to position [389, 0]
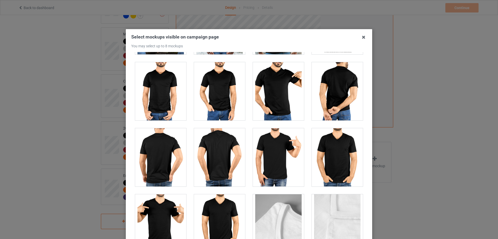
click at [162, 88] on div at bounding box center [160, 91] width 51 height 58
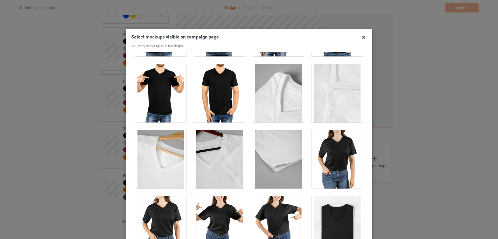
scroll to position [597, 0]
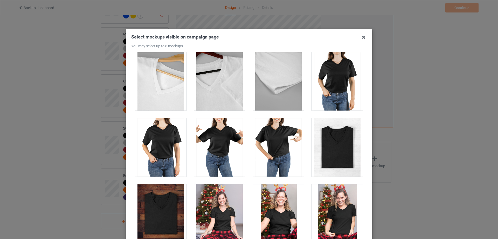
click at [214, 201] on div at bounding box center [219, 213] width 51 height 58
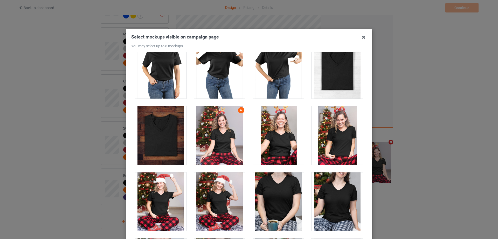
scroll to position [701, 0]
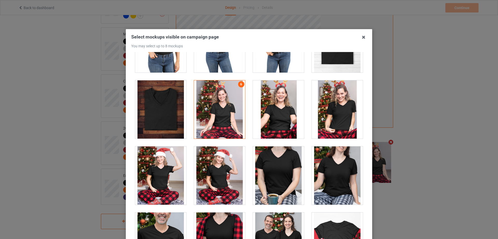
drag, startPoint x: 217, startPoint y: 105, endPoint x: 222, endPoint y: 105, distance: 4.7
click at [217, 105] on div at bounding box center [219, 109] width 51 height 58
click at [327, 107] on div at bounding box center [337, 109] width 51 height 58
click at [337, 181] on div at bounding box center [337, 175] width 51 height 58
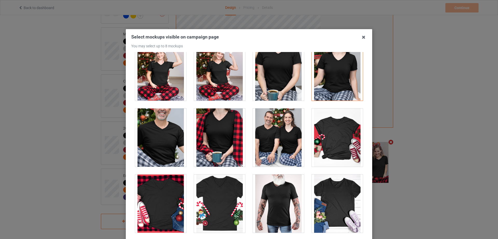
scroll to position [831, 0]
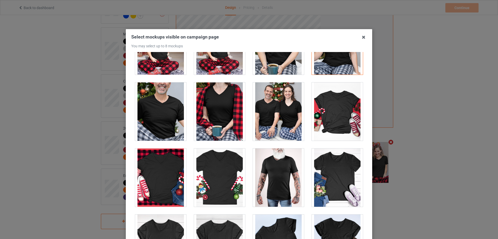
click at [278, 124] on div at bounding box center [278, 111] width 51 height 58
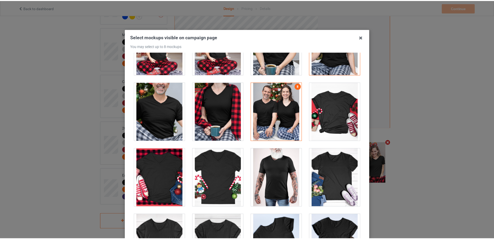
scroll to position [57, 0]
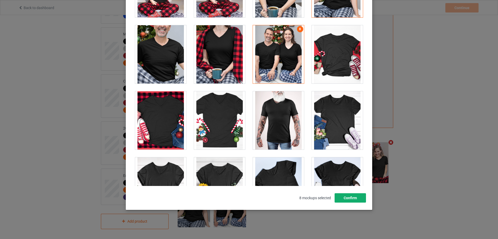
drag, startPoint x: 346, startPoint y: 196, endPoint x: 339, endPoint y: 198, distance: 7.4
click at [346, 196] on button "Confirm" at bounding box center [350, 197] width 31 height 9
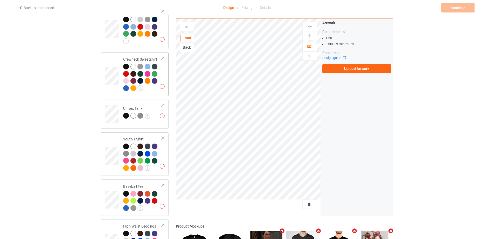
scroll to position [236, 0]
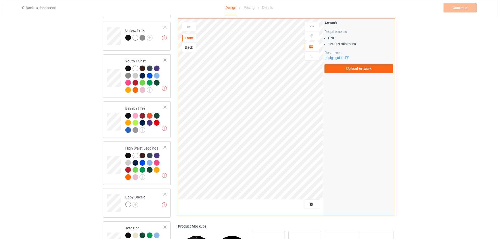
scroll to position [443, 0]
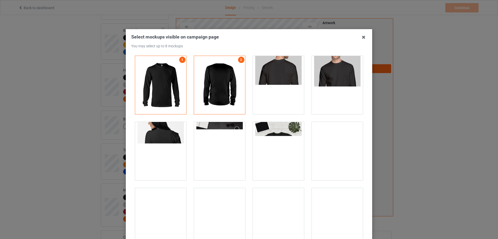
scroll to position [104, 0]
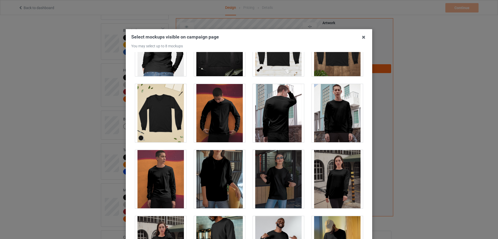
click at [327, 123] on div at bounding box center [337, 113] width 51 height 58
click at [210, 124] on div at bounding box center [219, 113] width 51 height 58
click at [161, 168] on div at bounding box center [160, 179] width 51 height 58
drag, startPoint x: 331, startPoint y: 180, endPoint x: 316, endPoint y: 192, distance: 18.4
click at [331, 180] on div at bounding box center [337, 179] width 51 height 58
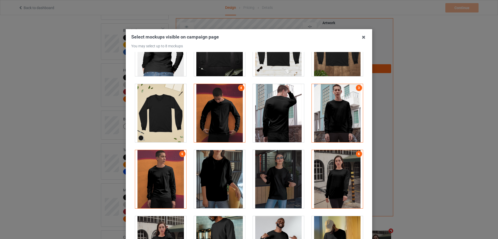
scroll to position [208, 0]
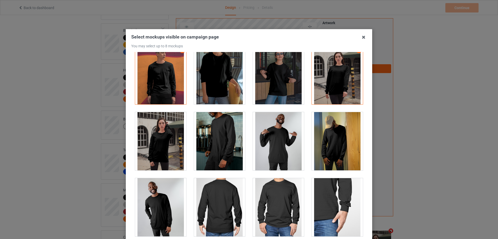
click at [274, 151] on div at bounding box center [278, 141] width 51 height 58
click at [289, 206] on div at bounding box center [278, 207] width 51 height 58
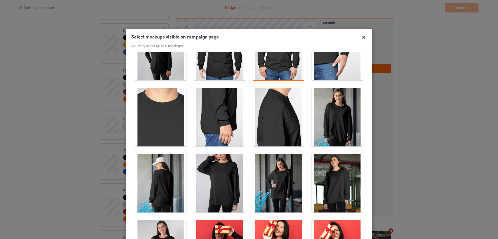
scroll to position [441, 0]
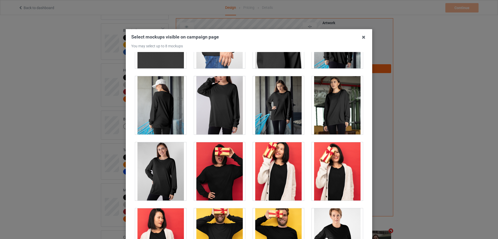
click at [167, 176] on div at bounding box center [160, 171] width 51 height 58
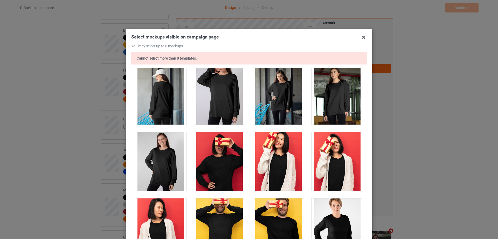
scroll to position [493, 0]
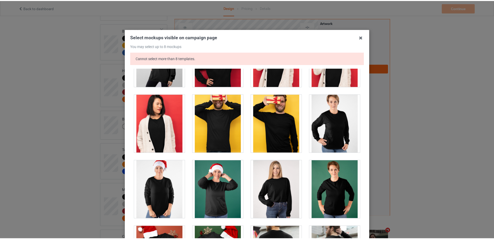
scroll to position [52, 0]
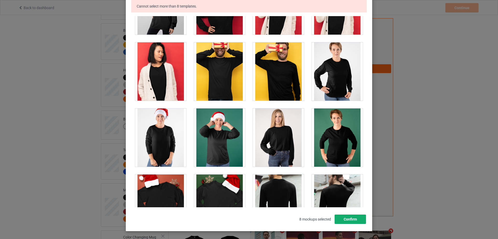
click at [346, 221] on button "Confirm" at bounding box center [350, 218] width 31 height 9
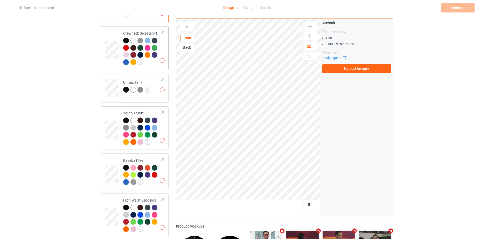
scroll to position [210, 0]
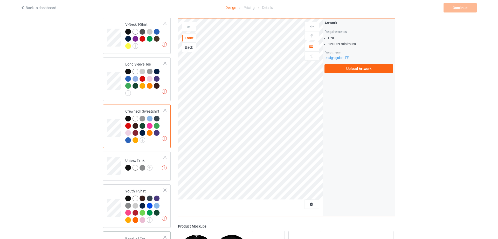
scroll to position [314, 0]
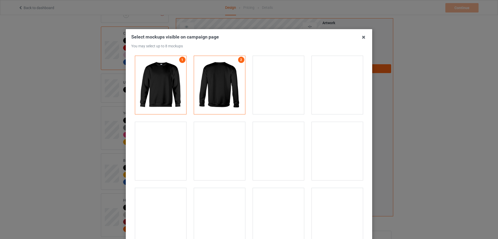
click at [166, 195] on div at bounding box center [160, 217] width 51 height 58
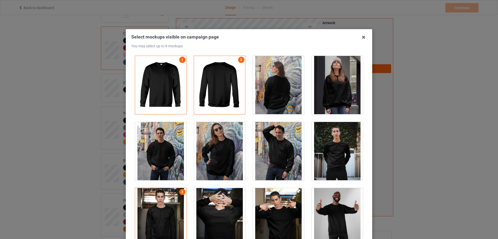
scroll to position [78, 0]
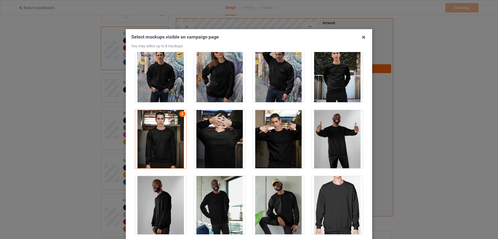
click at [338, 124] on div at bounding box center [337, 139] width 51 height 58
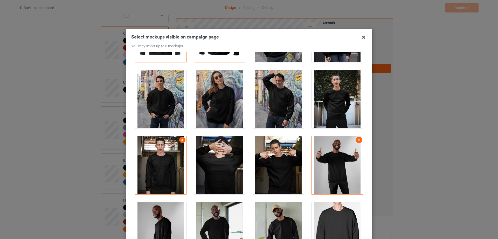
click at [278, 107] on div at bounding box center [278, 99] width 51 height 58
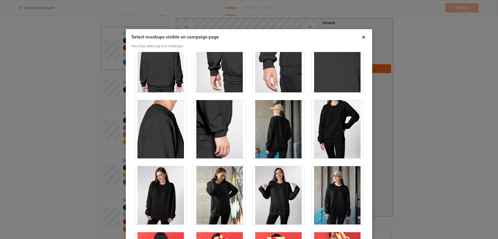
scroll to position [311, 0]
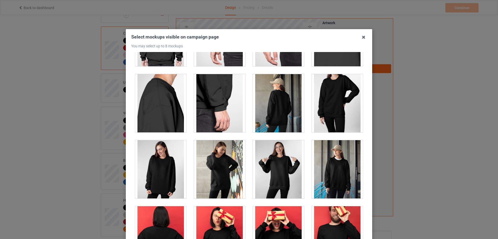
click at [269, 172] on div at bounding box center [278, 169] width 51 height 58
click at [179, 165] on div at bounding box center [160, 169] width 51 height 58
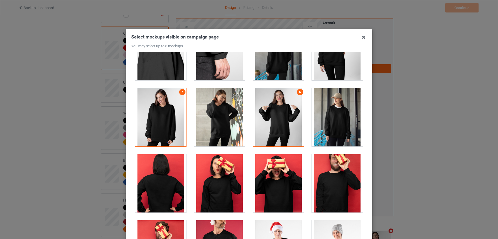
click at [339, 128] on div at bounding box center [337, 117] width 51 height 58
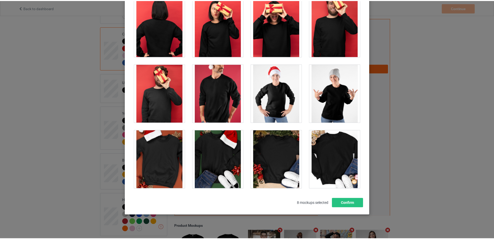
scroll to position [57, 0]
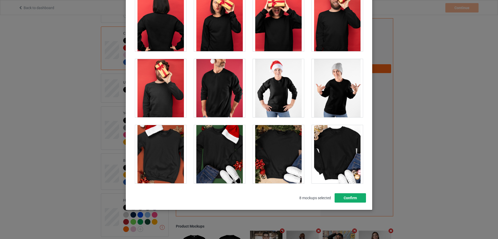
drag, startPoint x: 350, startPoint y: 199, endPoint x: 332, endPoint y: 197, distance: 18.3
click at [350, 199] on button "Confirm" at bounding box center [350, 197] width 31 height 9
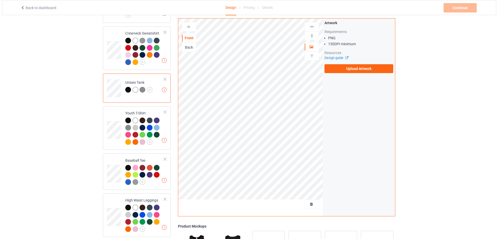
scroll to position [365, 0]
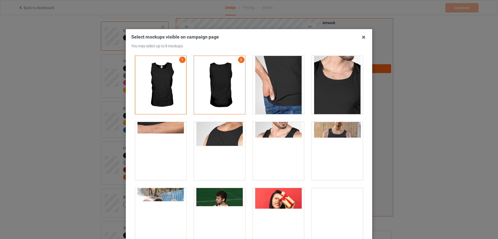
scroll to position [52, 0]
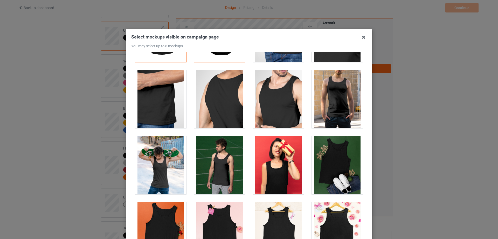
click at [164, 159] on div at bounding box center [160, 165] width 51 height 58
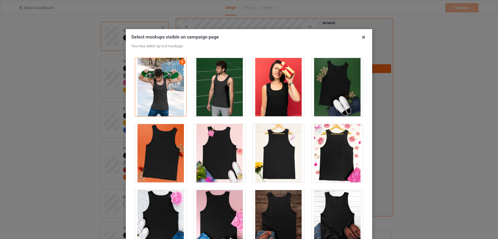
click at [338, 85] on div at bounding box center [337, 87] width 51 height 58
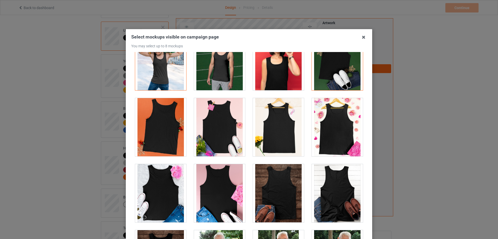
click at [176, 182] on div at bounding box center [160, 193] width 51 height 58
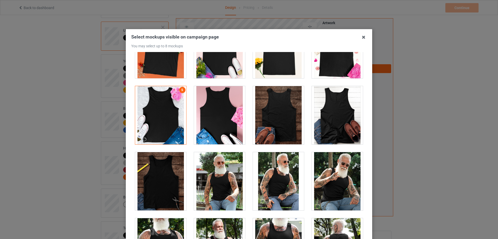
scroll to position [285, 0]
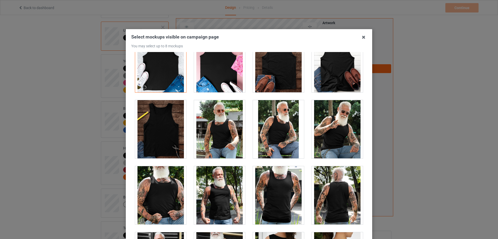
click at [159, 137] on div at bounding box center [160, 129] width 51 height 58
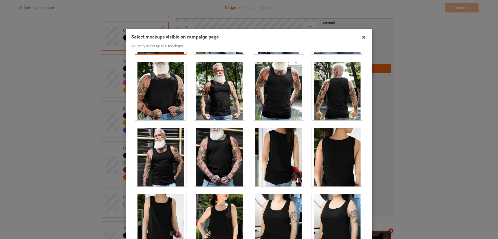
drag, startPoint x: 218, startPoint y: 159, endPoint x: 224, endPoint y: 160, distance: 6.3
click at [218, 159] on div at bounding box center [219, 157] width 51 height 58
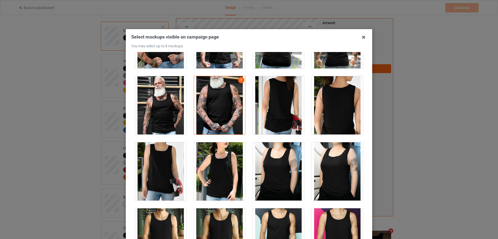
scroll to position [467, 0]
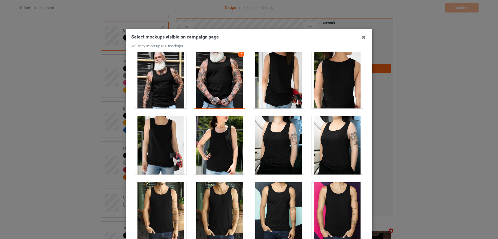
click at [215, 146] on div at bounding box center [219, 145] width 51 height 58
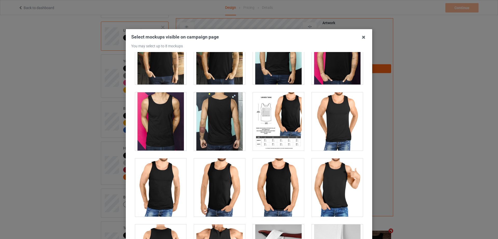
scroll to position [57, 0]
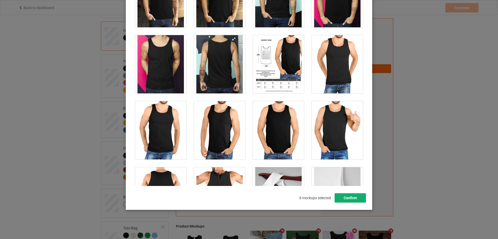
click at [347, 196] on button "Confirm" at bounding box center [350, 197] width 31 height 9
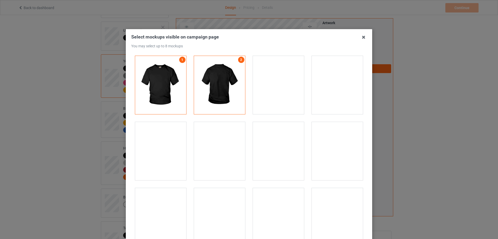
drag, startPoint x: 280, startPoint y: 90, endPoint x: 288, endPoint y: 90, distance: 8.1
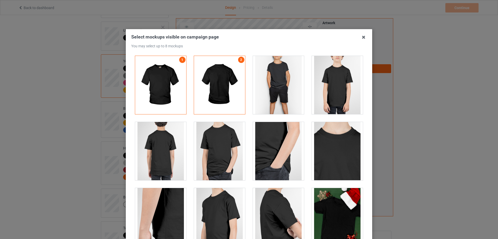
click at [280, 90] on div at bounding box center [278, 85] width 51 height 58
click at [227, 152] on div at bounding box center [219, 151] width 51 height 58
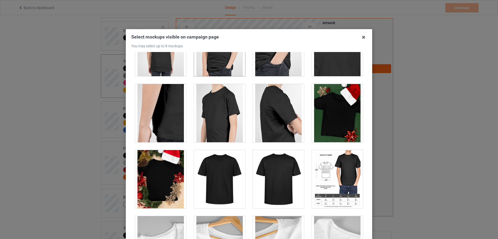
scroll to position [156, 0]
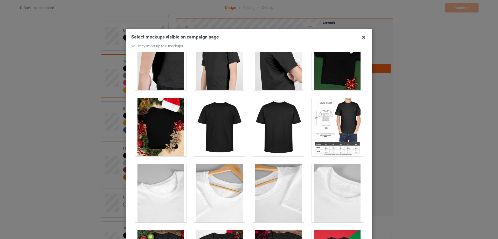
click at [327, 71] on div at bounding box center [337, 61] width 51 height 58
click at [332, 122] on div at bounding box center [337, 127] width 51 height 58
click at [161, 135] on div at bounding box center [160, 127] width 51 height 58
click at [231, 139] on div at bounding box center [219, 127] width 51 height 58
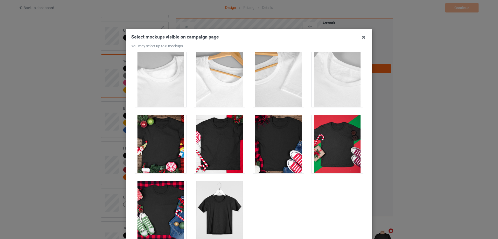
scroll to position [26, 0]
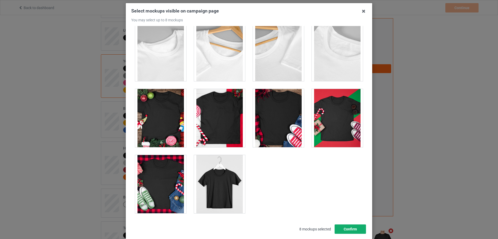
click at [352, 230] on button "Confirm" at bounding box center [350, 228] width 31 height 9
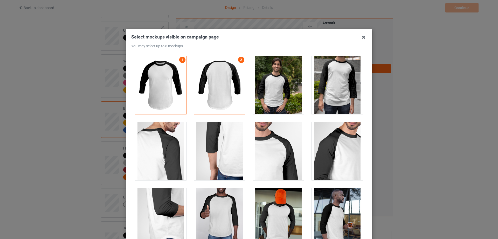
drag, startPoint x: 275, startPoint y: 91, endPoint x: 242, endPoint y: 141, distance: 60.0
click at [275, 92] on div at bounding box center [278, 85] width 51 height 58
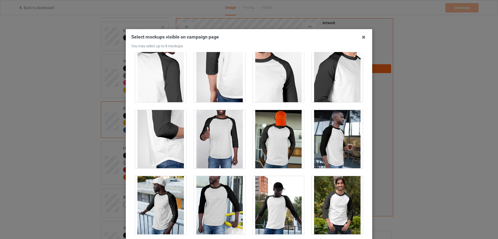
click at [218, 148] on div at bounding box center [219, 139] width 51 height 58
click at [338, 195] on div at bounding box center [337, 205] width 51 height 58
click at [275, 202] on div at bounding box center [278, 205] width 51 height 58
drag, startPoint x: 213, startPoint y: 207, endPoint x: 260, endPoint y: 203, distance: 47.2
click at [213, 207] on div at bounding box center [219, 205] width 51 height 58
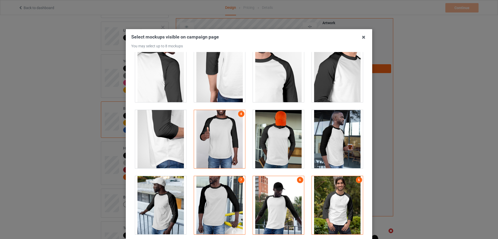
drag, startPoint x: 262, startPoint y: 201, endPoint x: 255, endPoint y: 202, distance: 7.5
click at [262, 201] on div at bounding box center [278, 205] width 51 height 58
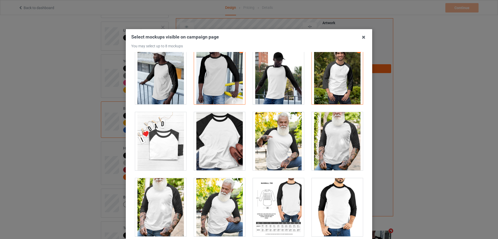
click at [285, 144] on div at bounding box center [278, 141] width 51 height 58
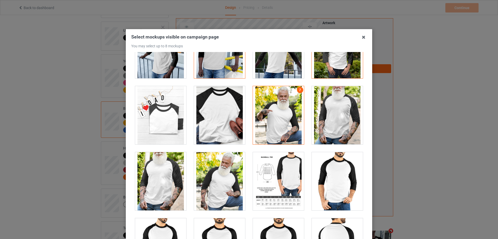
scroll to position [285, 0]
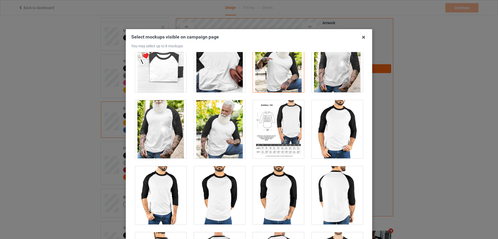
click at [202, 197] on div at bounding box center [219, 195] width 51 height 58
click at [234, 195] on div at bounding box center [219, 195] width 51 height 58
drag, startPoint x: 265, startPoint y: 193, endPoint x: 330, endPoint y: 200, distance: 65.3
click at [265, 194] on div at bounding box center [278, 195] width 51 height 58
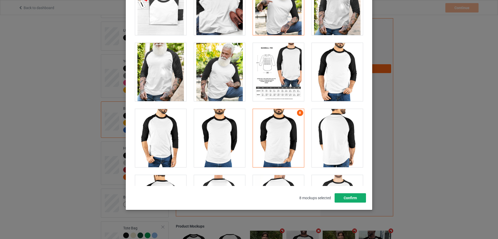
click at [357, 200] on button "Confirm" at bounding box center [350, 197] width 31 height 9
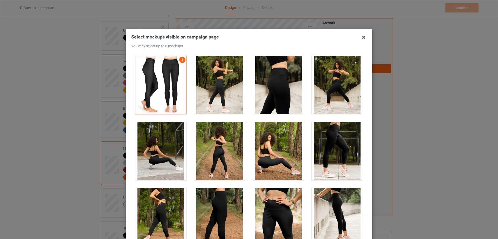
click at [220, 88] on div at bounding box center [219, 85] width 51 height 58
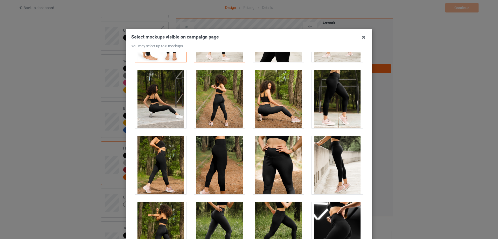
click at [222, 169] on div at bounding box center [219, 165] width 51 height 58
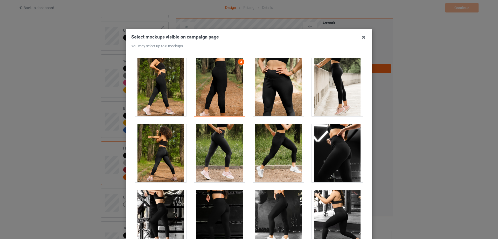
click at [225, 169] on div at bounding box center [219, 153] width 51 height 58
click at [280, 167] on div at bounding box center [278, 153] width 51 height 58
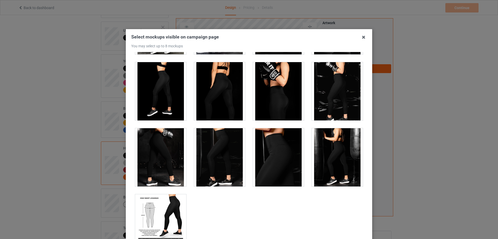
scroll to position [403, 0]
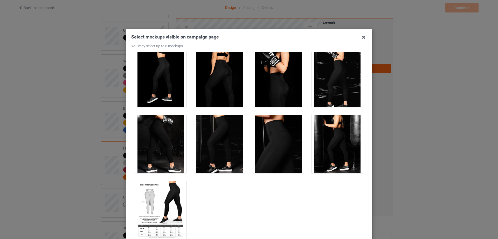
click at [337, 154] on div at bounding box center [337, 144] width 51 height 58
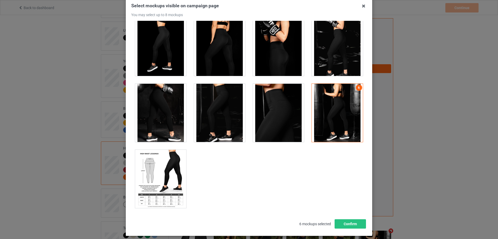
drag, startPoint x: 167, startPoint y: 161, endPoint x: 178, endPoint y: 161, distance: 11.2
click at [167, 162] on div at bounding box center [160, 178] width 51 height 58
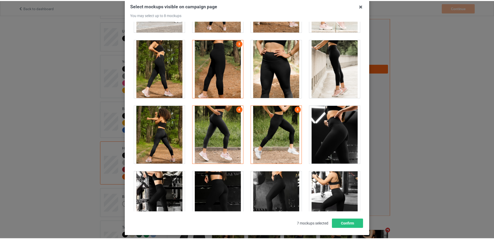
scroll to position [91, 0]
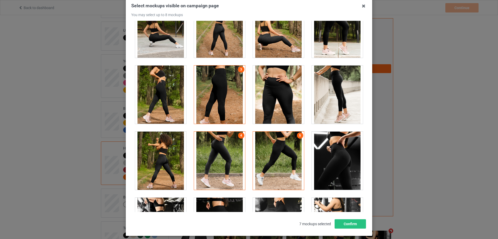
click at [165, 100] on div at bounding box center [160, 94] width 51 height 58
click at [338, 224] on button "Confirm" at bounding box center [350, 223] width 31 height 9
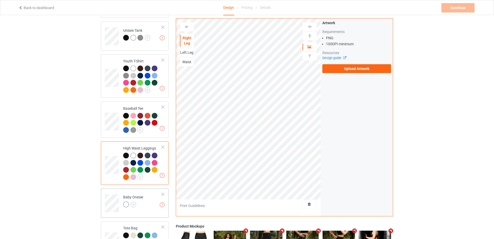
click at [118, 190] on td at bounding box center [113, 201] width 16 height 22
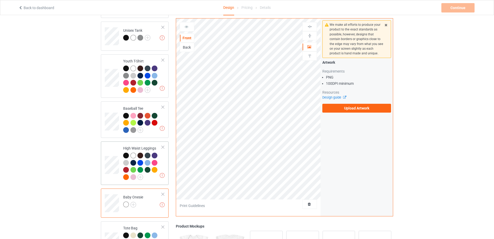
scroll to position [391, 0]
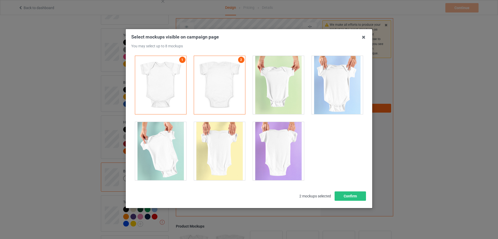
drag, startPoint x: 279, startPoint y: 91, endPoint x: 283, endPoint y: 90, distance: 4.5
click at [279, 91] on div at bounding box center [278, 85] width 51 height 58
click at [331, 87] on div at bounding box center [337, 85] width 51 height 58
drag, startPoint x: 160, startPoint y: 133, endPoint x: 170, endPoint y: 135, distance: 10.3
click at [161, 134] on div at bounding box center [160, 151] width 51 height 58
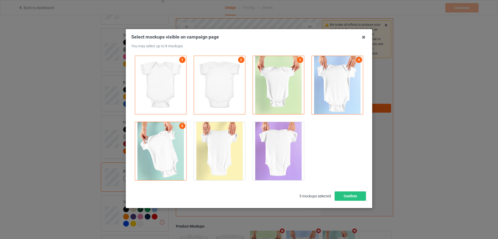
click at [203, 136] on div at bounding box center [219, 151] width 51 height 58
drag, startPoint x: 219, startPoint y: 141, endPoint x: 232, endPoint y: 144, distance: 13.6
click at [219, 141] on div at bounding box center [219, 151] width 51 height 58
drag, startPoint x: 268, startPoint y: 144, endPoint x: 281, endPoint y: 155, distance: 16.8
click at [268, 144] on div at bounding box center [278, 151] width 51 height 58
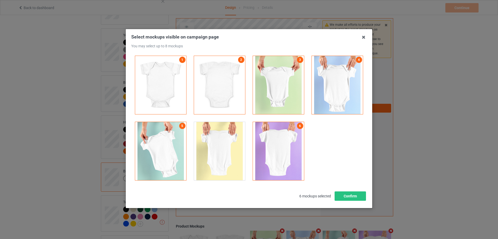
drag, startPoint x: 281, startPoint y: 153, endPoint x: 239, endPoint y: 153, distance: 42.3
click at [281, 153] on div at bounding box center [278, 151] width 51 height 58
click at [353, 194] on button "Confirm" at bounding box center [350, 195] width 31 height 9
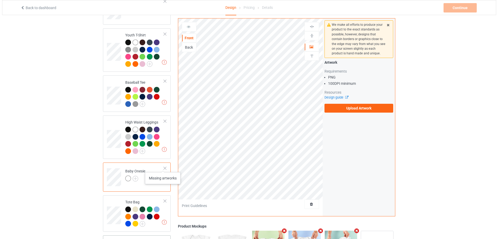
scroll to position [443, 0]
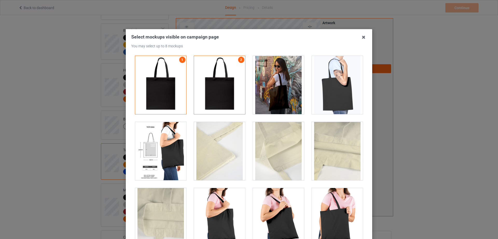
click at [328, 90] on div at bounding box center [337, 85] width 51 height 58
drag, startPoint x: 158, startPoint y: 156, endPoint x: 223, endPoint y: 166, distance: 66.0
click at [158, 156] on div at bounding box center [160, 151] width 51 height 58
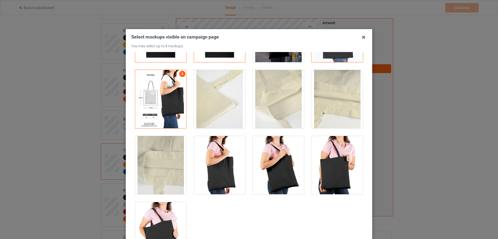
drag, startPoint x: 224, startPoint y: 163, endPoint x: 246, endPoint y: 161, distance: 22.2
click at [225, 163] on div at bounding box center [219, 165] width 51 height 58
click at [280, 158] on div at bounding box center [278, 165] width 51 height 58
click at [329, 160] on div at bounding box center [337, 165] width 51 height 58
click at [145, 227] on div at bounding box center [160, 231] width 51 height 58
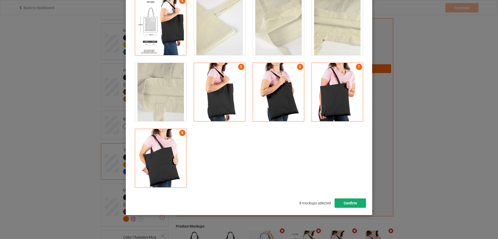
click at [342, 202] on button "Confirm" at bounding box center [350, 202] width 31 height 9
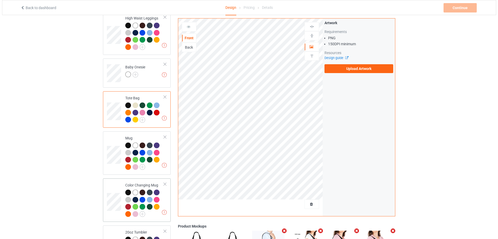
scroll to position [521, 0]
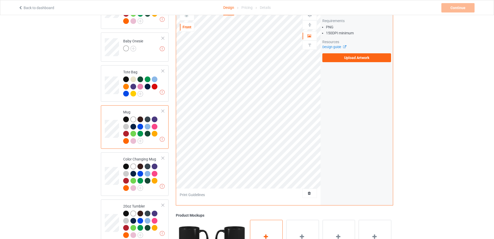
click at [266, 232] on div "Add mockup" at bounding box center [266, 240] width 33 height 41
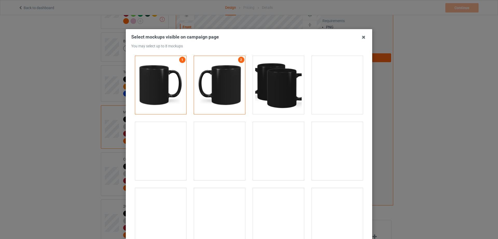
click at [228, 157] on div at bounding box center [219, 151] width 51 height 58
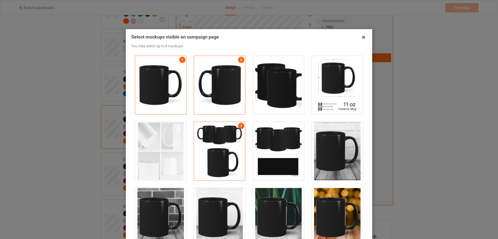
click at [329, 143] on div at bounding box center [337, 151] width 51 height 58
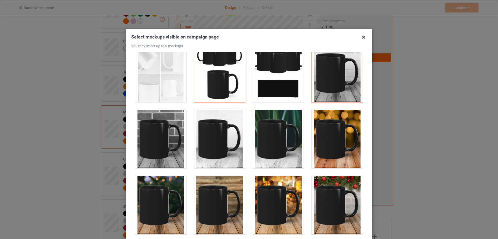
drag, startPoint x: 332, startPoint y: 201, endPoint x: 324, endPoint y: 203, distance: 8.8
click at [332, 201] on div at bounding box center [337, 205] width 51 height 58
click at [312, 154] on div at bounding box center [337, 139] width 51 height 58
click at [268, 193] on div at bounding box center [278, 205] width 51 height 58
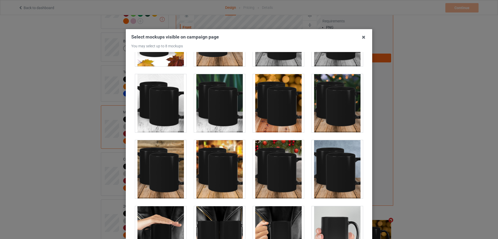
scroll to position [415, 0]
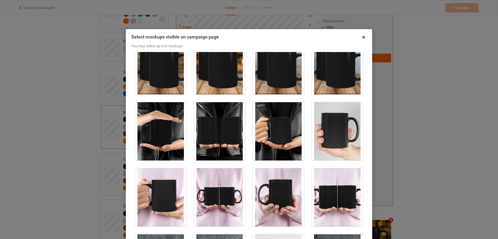
click at [211, 201] on div at bounding box center [219, 197] width 51 height 58
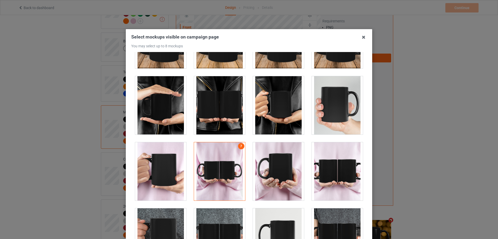
scroll to position [493, 0]
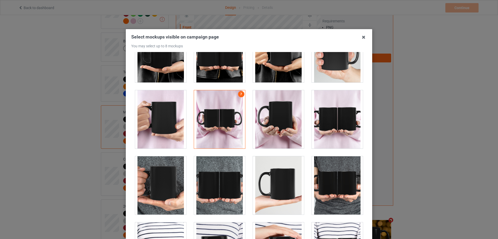
click at [224, 188] on div at bounding box center [219, 185] width 51 height 58
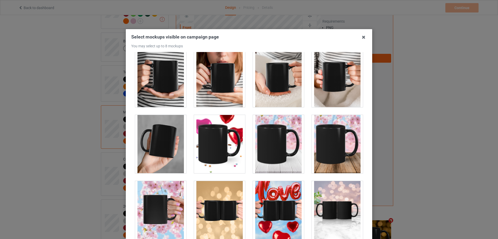
scroll to position [52, 0]
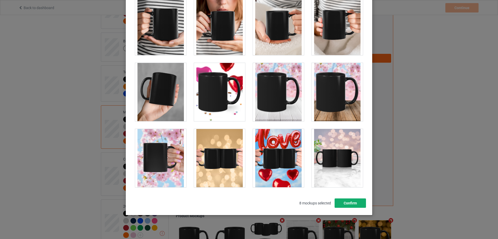
click at [346, 203] on button "Confirm" at bounding box center [350, 202] width 31 height 9
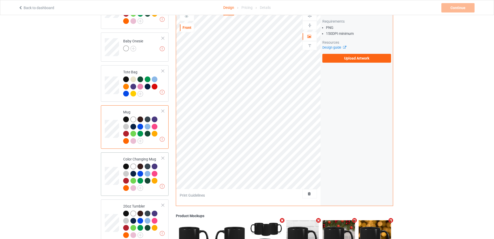
click at [122, 171] on td "Missing artworks Color Changing Mug" at bounding box center [142, 173] width 44 height 39
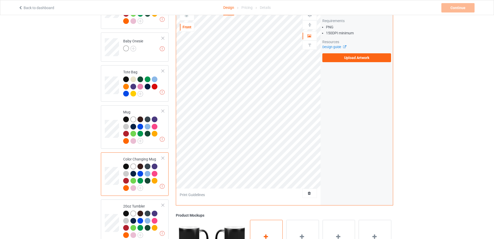
click at [269, 230] on div "Add mockup" at bounding box center [266, 240] width 33 height 41
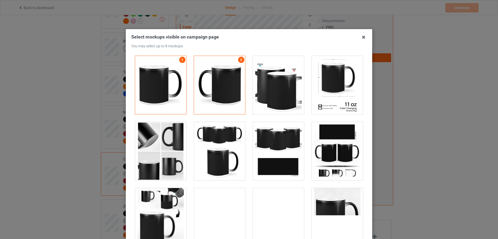
click at [282, 89] on div at bounding box center [278, 85] width 51 height 58
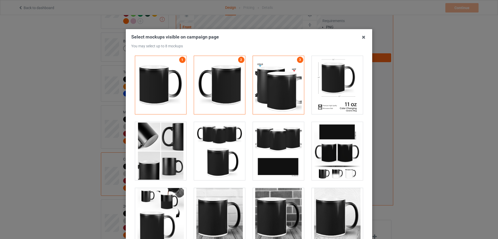
click at [271, 140] on div at bounding box center [278, 151] width 51 height 58
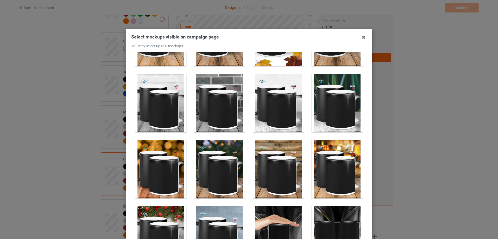
scroll to position [389, 0]
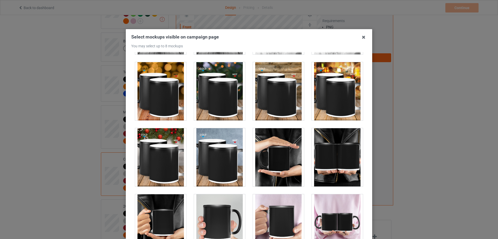
click at [293, 158] on div at bounding box center [278, 157] width 51 height 58
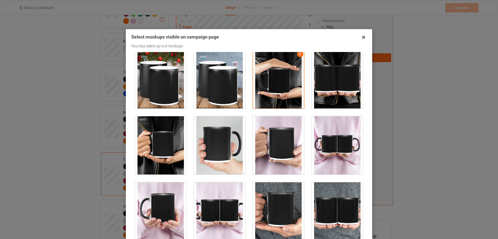
drag, startPoint x: 333, startPoint y: 157, endPoint x: 315, endPoint y: 165, distance: 20.1
click at [333, 157] on div at bounding box center [337, 145] width 51 height 58
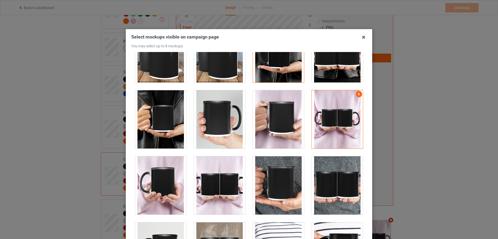
scroll to position [519, 0]
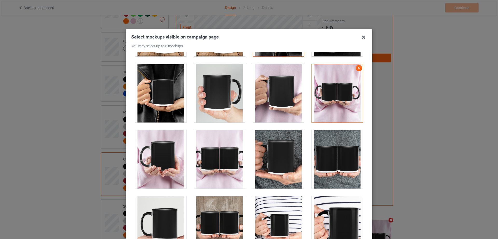
click at [223, 155] on div at bounding box center [219, 159] width 51 height 58
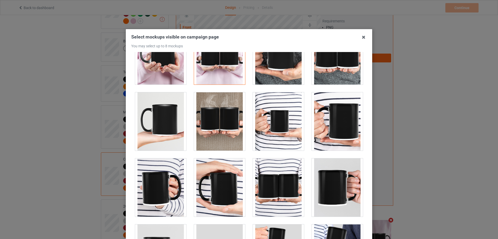
scroll to position [727, 0]
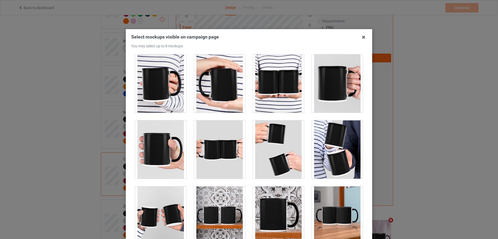
click at [313, 208] on div at bounding box center [337, 215] width 51 height 58
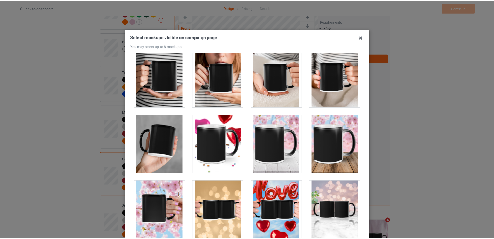
scroll to position [57, 0]
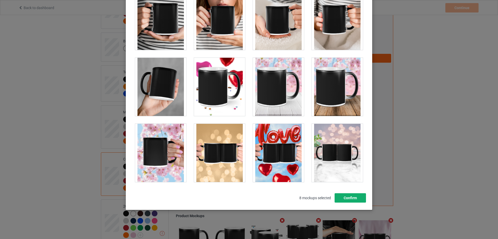
click at [347, 196] on button "Confirm" at bounding box center [350, 197] width 31 height 9
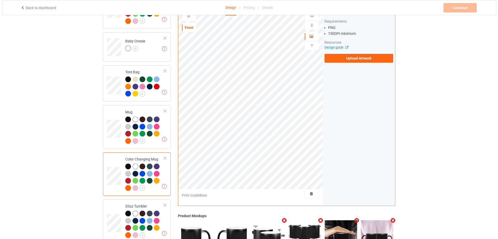
scroll to position [599, 0]
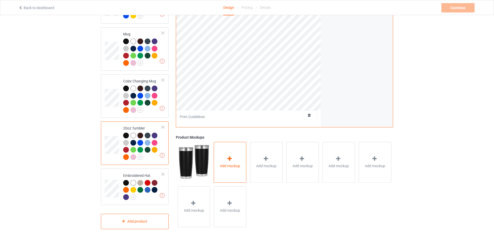
click at [236, 172] on div "Add mockup" at bounding box center [230, 162] width 33 height 41
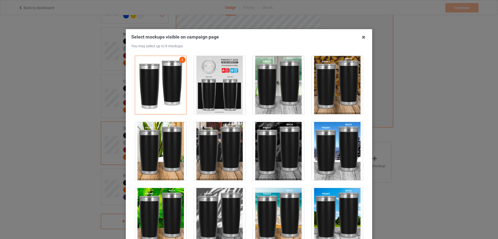
click at [216, 94] on div at bounding box center [219, 85] width 51 height 58
click at [163, 147] on div at bounding box center [160, 151] width 51 height 58
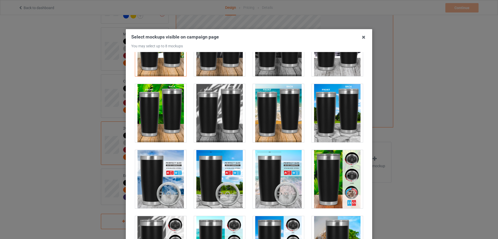
click at [325, 115] on div at bounding box center [337, 113] width 51 height 58
click at [318, 173] on div at bounding box center [337, 179] width 51 height 58
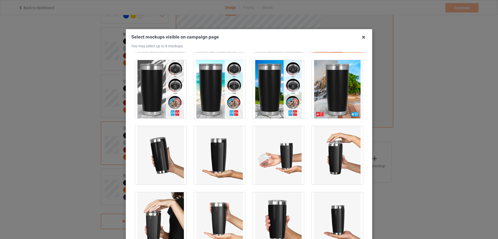
scroll to position [285, 0]
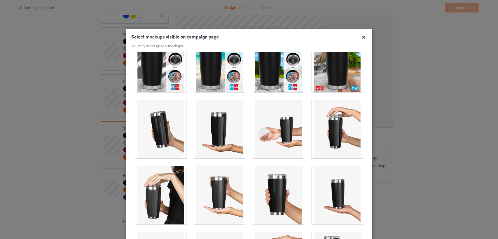
click at [222, 141] on div at bounding box center [219, 129] width 51 height 58
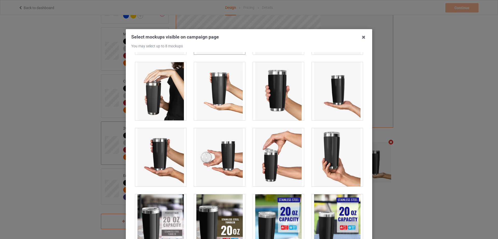
scroll to position [493, 0]
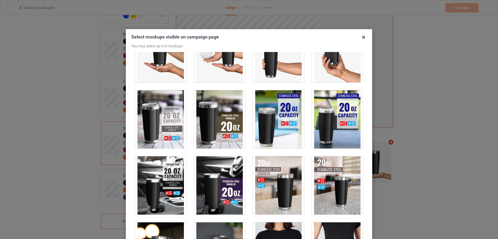
click at [223, 178] on div at bounding box center [219, 185] width 51 height 58
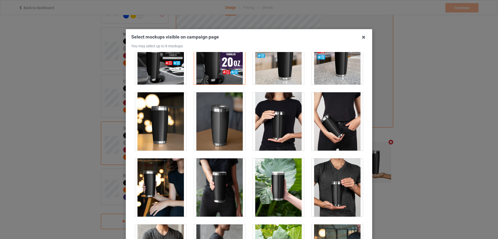
scroll to position [649, 0]
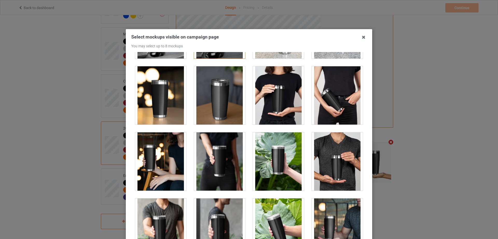
click at [338, 163] on div at bounding box center [337, 161] width 51 height 58
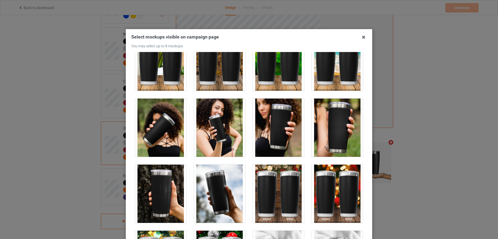
scroll to position [1523, 0]
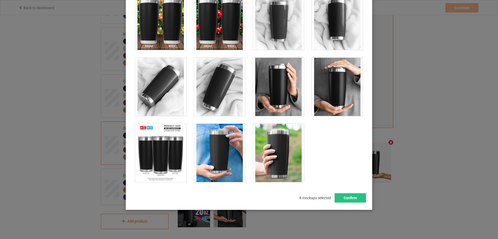
drag, startPoint x: 278, startPoint y: 149, endPoint x: 298, endPoint y: 174, distance: 31.7
click at [278, 149] on div at bounding box center [278, 153] width 51 height 58
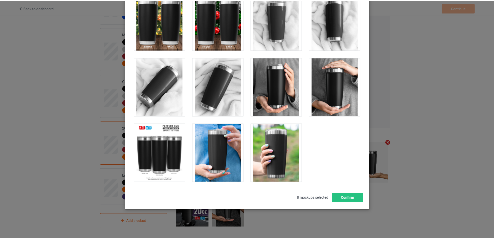
scroll to position [73, 0]
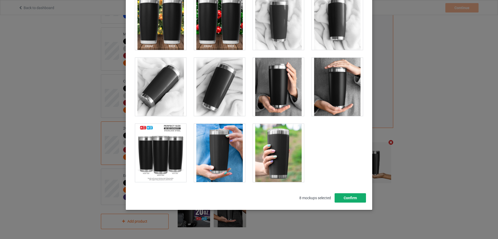
click at [353, 200] on button "Confirm" at bounding box center [350, 197] width 31 height 9
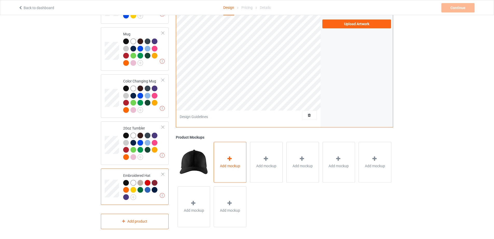
click at [230, 158] on icon at bounding box center [230, 158] width 6 height 5
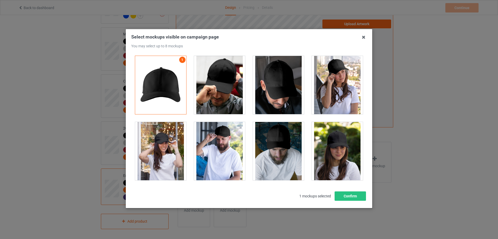
click at [237, 88] on div at bounding box center [219, 85] width 51 height 58
click at [336, 87] on div at bounding box center [337, 85] width 51 height 58
click at [286, 146] on div at bounding box center [278, 151] width 51 height 58
click at [227, 146] on div at bounding box center [219, 151] width 51 height 58
drag, startPoint x: 159, startPoint y: 146, endPoint x: 288, endPoint y: 150, distance: 128.8
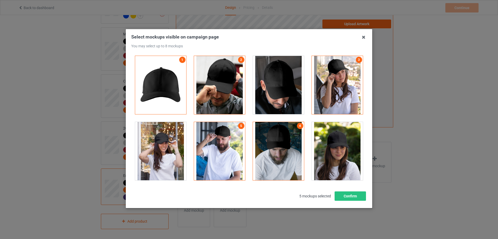
click at [159, 146] on div at bounding box center [160, 151] width 51 height 58
click at [325, 154] on div at bounding box center [337, 151] width 51 height 58
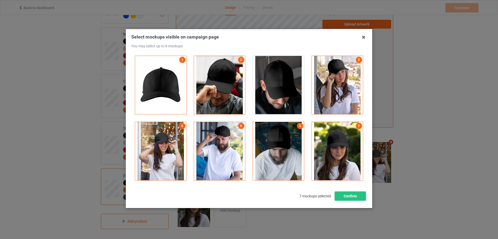
click at [274, 93] on div at bounding box center [278, 85] width 51 height 58
click at [232, 85] on div at bounding box center [219, 85] width 51 height 58
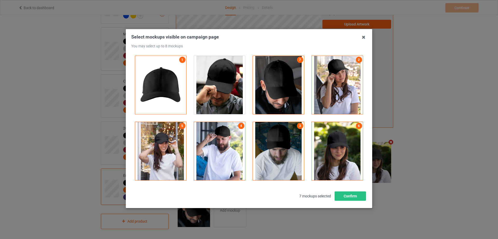
click at [229, 96] on div at bounding box center [219, 85] width 51 height 58
click at [347, 194] on button "Confirm" at bounding box center [350, 195] width 31 height 9
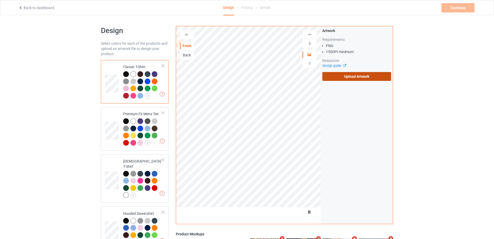
click at [350, 75] on label "Upload Artwork" at bounding box center [357, 76] width 69 height 9
click at [0, 0] on input "Upload Artwork" at bounding box center [0, 0] width 0 height 0
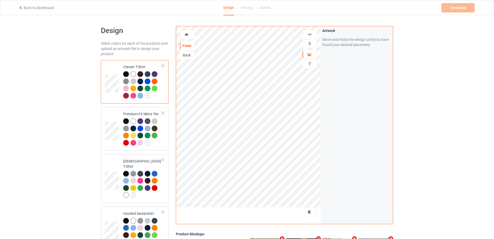
click at [309, 42] on img at bounding box center [310, 43] width 5 height 5
click at [309, 45] on img at bounding box center [310, 43] width 5 height 5
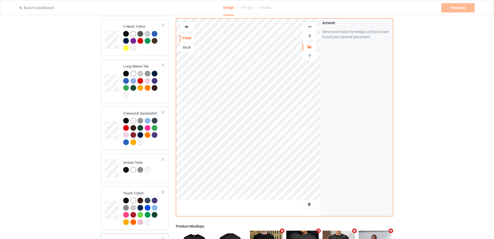
scroll to position [337, 0]
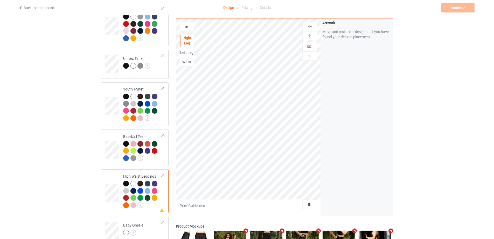
click at [310, 36] on img at bounding box center [310, 35] width 5 height 5
click at [310, 26] on img at bounding box center [310, 26] width 5 height 5
click at [311, 36] on img at bounding box center [310, 35] width 5 height 5
click at [309, 25] on img at bounding box center [310, 26] width 5 height 5
click at [311, 36] on img at bounding box center [310, 35] width 5 height 5
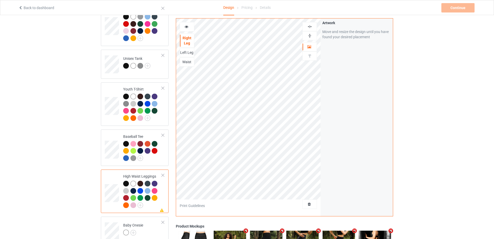
click at [311, 28] on img at bounding box center [310, 26] width 5 height 5
click at [309, 37] on img at bounding box center [310, 35] width 5 height 5
click at [310, 26] on img at bounding box center [310, 26] width 5 height 5
click at [182, 52] on div "Left Leg" at bounding box center [187, 52] width 14 height 5
click at [309, 33] on img at bounding box center [310, 35] width 5 height 5
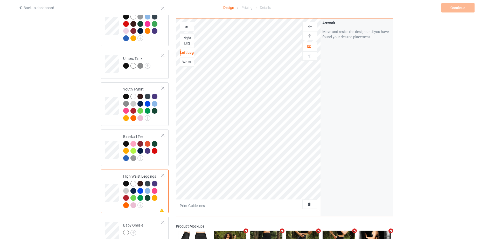
click at [309, 26] on img at bounding box center [310, 26] width 5 height 5
click at [311, 38] on img at bounding box center [310, 35] width 5 height 5
click at [312, 25] on img at bounding box center [310, 26] width 5 height 5
drag, startPoint x: 189, startPoint y: 62, endPoint x: 192, endPoint y: 62, distance: 2.9
click at [189, 62] on div "Waist" at bounding box center [187, 61] width 14 height 5
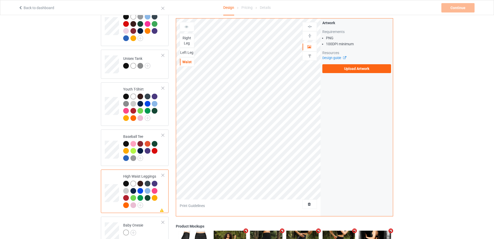
drag, startPoint x: 191, startPoint y: 53, endPoint x: 189, endPoint y: 51, distance: 3.1
click at [191, 54] on div "Left Leg" at bounding box center [187, 52] width 14 height 5
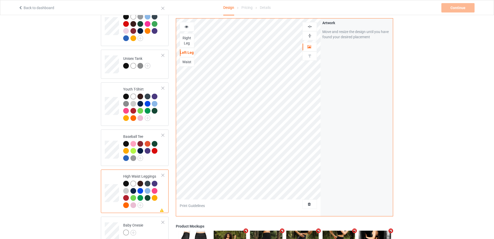
click at [187, 41] on div "Right Leg" at bounding box center [187, 40] width 14 height 10
click at [188, 53] on div "Left Leg" at bounding box center [187, 52] width 14 height 5
click at [308, 36] on img at bounding box center [310, 35] width 5 height 5
click at [310, 29] on div at bounding box center [310, 26] width 15 height 9
click at [186, 38] on div "Right Leg" at bounding box center [187, 40] width 14 height 10
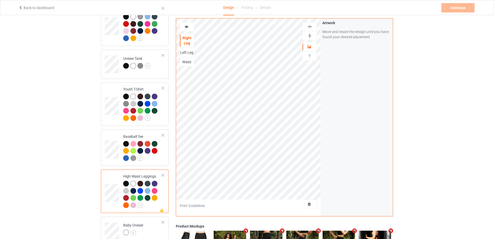
drag, startPoint x: 308, startPoint y: 35, endPoint x: 309, endPoint y: 27, distance: 7.9
click at [308, 35] on img at bounding box center [310, 35] width 5 height 5
click at [310, 27] on img at bounding box center [310, 26] width 5 height 5
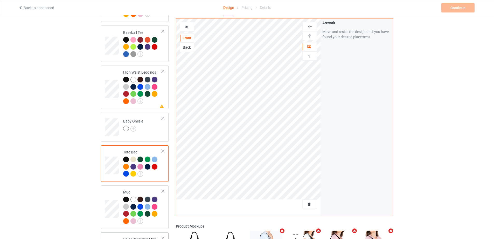
scroll to position [519, 0]
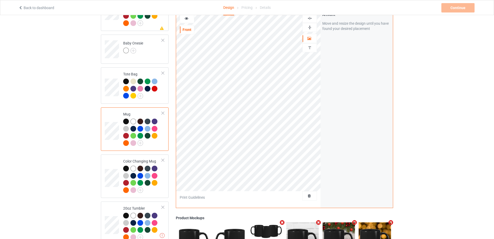
drag, startPoint x: 313, startPoint y: 28, endPoint x: 310, endPoint y: 22, distance: 6.6
click at [313, 28] on div at bounding box center [310, 27] width 14 height 5
click at [309, 18] on img at bounding box center [310, 18] width 5 height 5
click at [311, 25] on img at bounding box center [310, 27] width 5 height 5
click at [309, 26] on img at bounding box center [310, 27] width 5 height 5
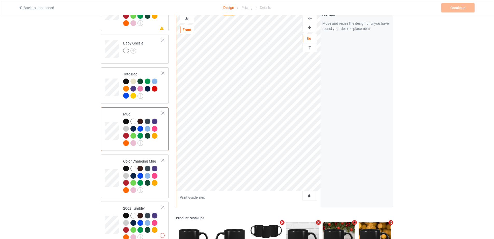
scroll to position [571, 0]
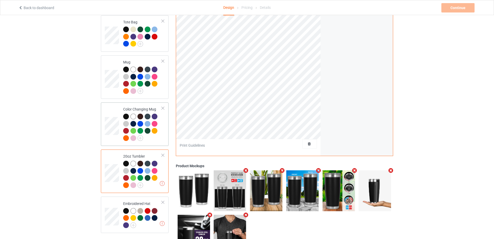
scroll to position [519, 0]
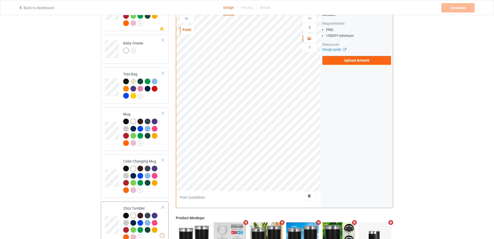
click at [345, 64] on div "Artwork Requirements PNG 150 DPI minimum Resources Design guide Upload Artwork" at bounding box center [357, 38] width 72 height 56
click at [345, 59] on label "Upload Artwork" at bounding box center [357, 60] width 69 height 9
click at [0, 0] on input "Upload Artwork" at bounding box center [0, 0] width 0 height 0
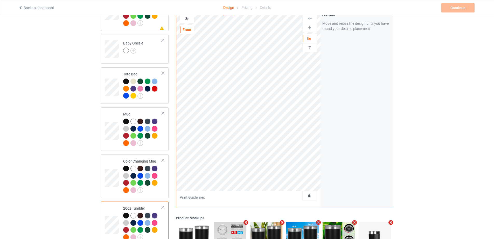
scroll to position [571, 0]
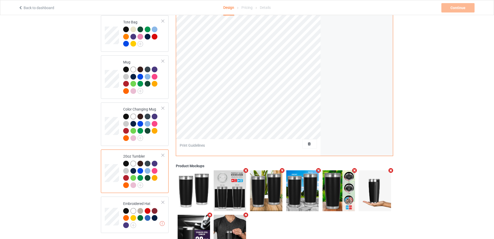
scroll to position [519, 0]
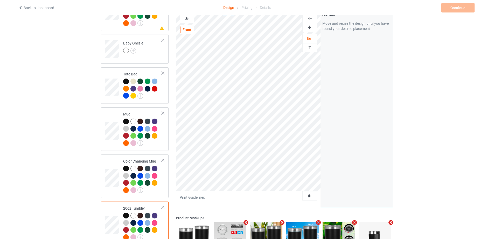
click at [312, 28] on img at bounding box center [310, 27] width 5 height 5
click at [311, 19] on img at bounding box center [310, 18] width 5 height 5
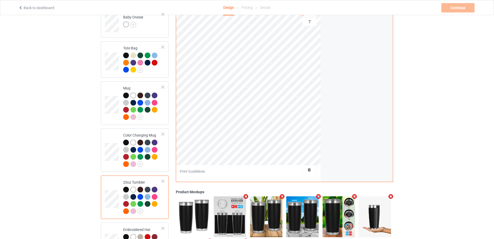
scroll to position [571, 0]
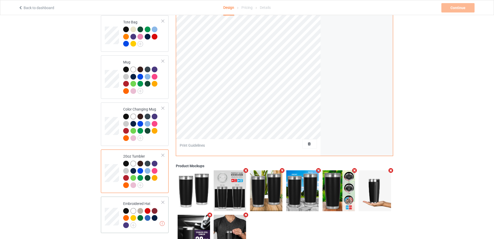
click at [116, 202] on td at bounding box center [113, 214] width 16 height 32
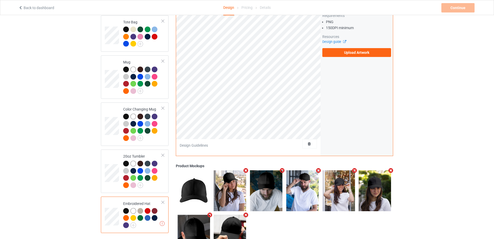
scroll to position [545, 0]
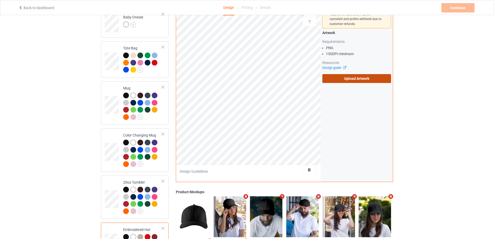
click at [353, 74] on label "Upload Artwork" at bounding box center [357, 78] width 69 height 9
click at [0, 0] on input "Upload Artwork" at bounding box center [0, 0] width 0 height 0
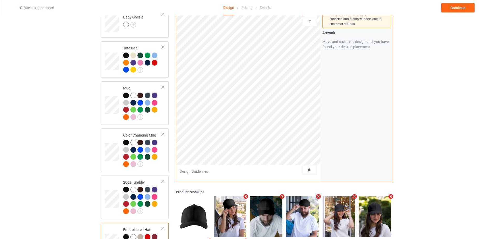
scroll to position [493, 0]
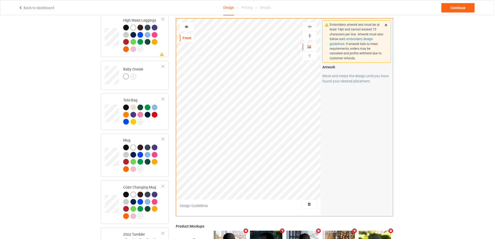
click at [311, 37] on img at bounding box center [310, 35] width 5 height 5
click at [310, 28] on img at bounding box center [310, 26] width 5 height 5
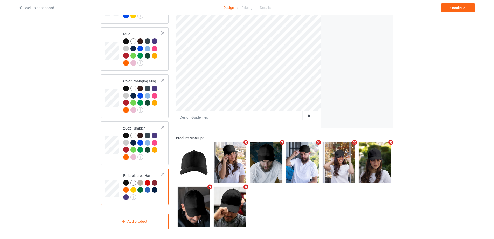
scroll to position [573, 0]
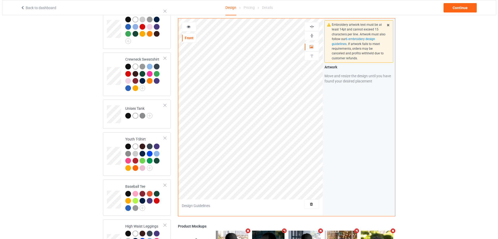
scroll to position [210, 0]
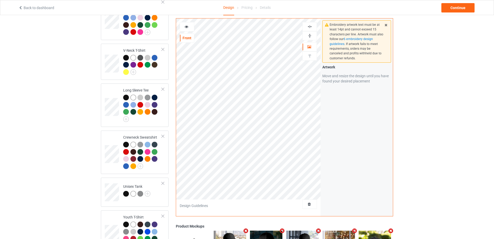
click at [404, 74] on div "Design Select colors for each of the products and upload an artwork file to des…" at bounding box center [247, 217] width 494 height 824
click at [456, 4] on div "Continue" at bounding box center [458, 7] width 33 height 9
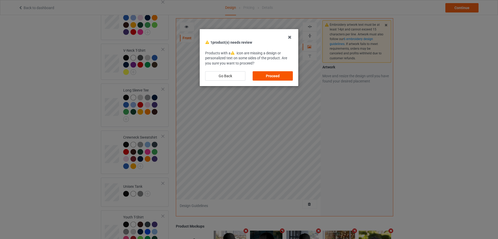
click at [270, 76] on div "Proceed" at bounding box center [273, 75] width 40 height 9
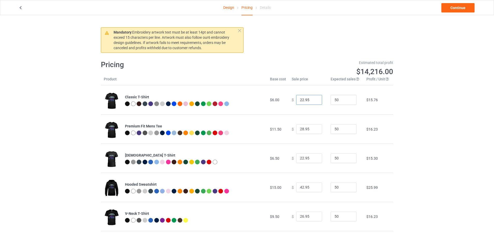
drag, startPoint x: 307, startPoint y: 100, endPoint x: 288, endPoint y: 101, distance: 19.2
click at [289, 101] on td "$ 22.95" at bounding box center [308, 99] width 39 height 29
drag, startPoint x: 299, startPoint y: 100, endPoint x: 284, endPoint y: 101, distance: 14.8
click at [284, 101] on tr "Classic T-Shirt $6.00 $ 0.0 50 -$5.58" at bounding box center [247, 99] width 293 height 29
drag, startPoint x: 293, startPoint y: 99, endPoint x: 267, endPoint y: 97, distance: 25.2
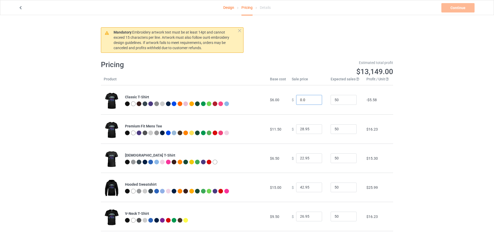
click at [267, 97] on tr "Classic T-Shirt $6.00 $ 0.0 50 -$5.58" at bounding box center [247, 99] width 293 height 29
type input "19.99"
drag, startPoint x: 304, startPoint y: 129, endPoint x: 307, endPoint y: 129, distance: 3.1
click at [307, 129] on input "28.95" at bounding box center [309, 129] width 26 height 10
type input "28.99"
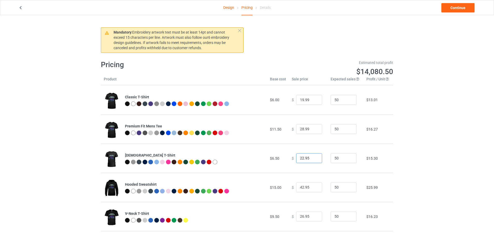
drag, startPoint x: 306, startPoint y: 158, endPoint x: 294, endPoint y: 159, distance: 12.0
click at [293, 159] on div "$ 22.95" at bounding box center [308, 158] width 33 height 10
type input "19.99"
click at [280, 168] on td "$6.50" at bounding box center [278, 157] width 22 height 29
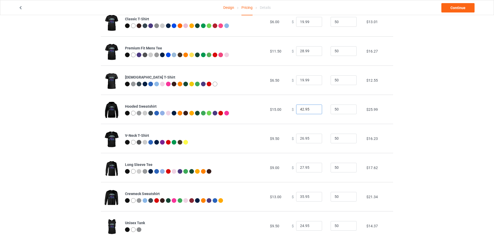
click at [305, 112] on input "42.95" at bounding box center [309, 109] width 26 height 10
type input "39.99"
drag, startPoint x: 305, startPoint y: 137, endPoint x: 309, endPoint y: 137, distance: 4.4
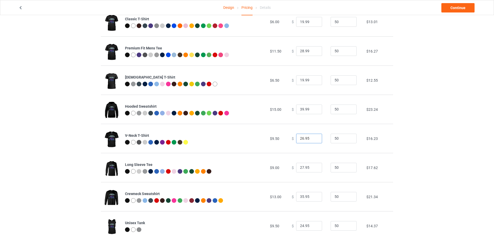
click at [309, 137] on input "26.95" at bounding box center [309, 138] width 26 height 10
type input "26.99"
drag, startPoint x: 305, startPoint y: 167, endPoint x: 309, endPoint y: 167, distance: 4.4
click at [309, 167] on input "27.95" at bounding box center [309, 167] width 26 height 10
type input "27.99"
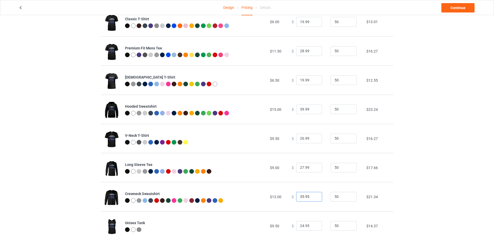
drag, startPoint x: 305, startPoint y: 197, endPoint x: 315, endPoint y: 196, distance: 9.9
click at [315, 196] on input "35.95" at bounding box center [309, 197] width 26 height 10
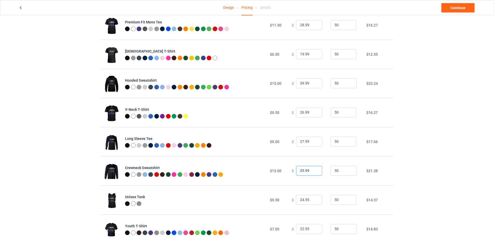
type input "35.99"
drag, startPoint x: 304, startPoint y: 200, endPoint x: 310, endPoint y: 200, distance: 6.0
click at [310, 200] on input "24.95" at bounding box center [309, 200] width 26 height 10
type input "24.99"
drag, startPoint x: 304, startPoint y: 229, endPoint x: 315, endPoint y: 225, distance: 10.9
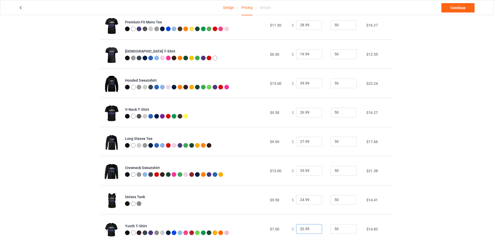
click at [312, 228] on input "22.95" at bounding box center [309, 229] width 26 height 10
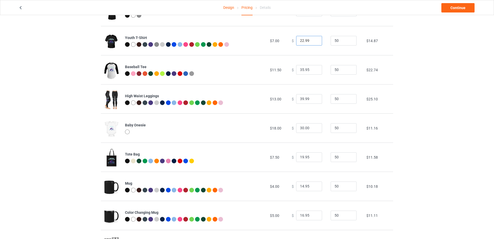
scroll to position [296, 0]
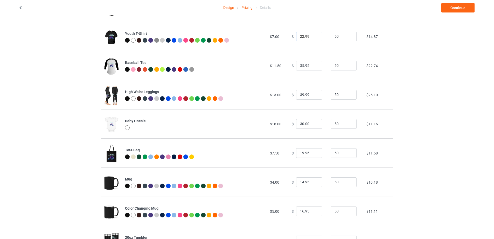
type input "22.99"
drag, startPoint x: 308, startPoint y: 67, endPoint x: 307, endPoint y: 72, distance: 4.5
click at [309, 68] on input "35.95" at bounding box center [309, 66] width 26 height 10
type input "35.99"
drag, startPoint x: 308, startPoint y: 123, endPoint x: 292, endPoint y: 123, distance: 15.8
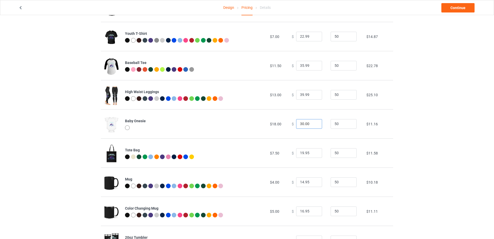
click at [292, 123] on div "$ 30.00" at bounding box center [308, 124] width 33 height 10
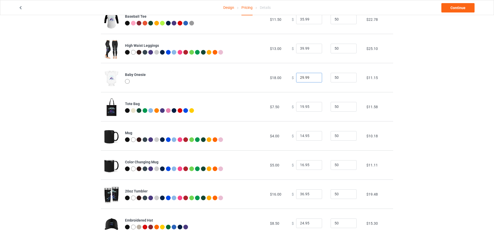
scroll to position [352, 0]
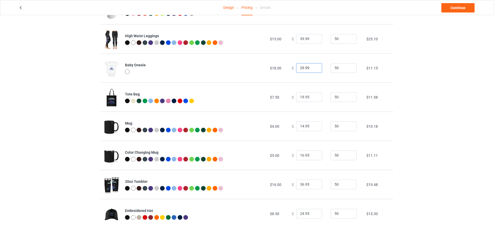
type input "29.99"
drag, startPoint x: 301, startPoint y: 97, endPoint x: 292, endPoint y: 98, distance: 8.9
click at [292, 98] on div "$ 19.95" at bounding box center [308, 97] width 33 height 10
click at [306, 98] on input "25.95" at bounding box center [309, 97] width 26 height 10
type input "25.99"
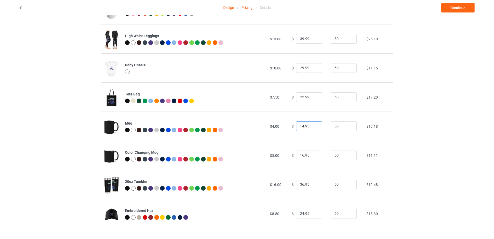
click at [300, 127] on input "14.95" at bounding box center [309, 126] width 26 height 10
click at [307, 126] on input "18.99" at bounding box center [309, 126] width 26 height 10
type input "18.99"
drag, startPoint x: 301, startPoint y: 155, endPoint x: 297, endPoint y: 156, distance: 4.4
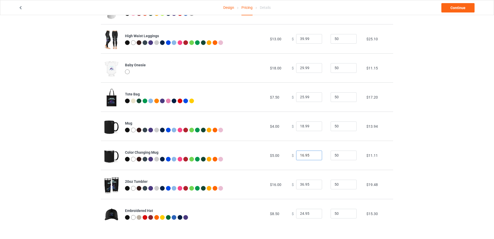
click at [297, 156] on input "16.95" at bounding box center [309, 155] width 26 height 10
drag, startPoint x: 304, startPoint y: 155, endPoint x: 307, endPoint y: 159, distance: 4.4
click at [307, 155] on input "19.95" at bounding box center [309, 155] width 26 height 10
type input "19.99"
drag, startPoint x: 305, startPoint y: 183, endPoint x: 308, endPoint y: 185, distance: 3.8
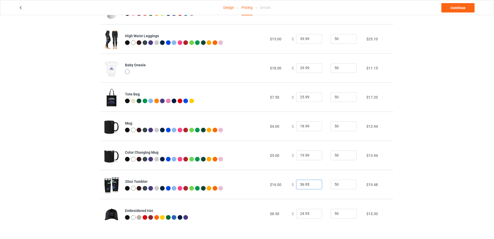
click at [308, 185] on input "36.95" at bounding box center [309, 184] width 26 height 10
type input "36.99"
drag, startPoint x: 305, startPoint y: 213, endPoint x: 307, endPoint y: 213, distance: 2.7
click at [307, 213] on input "24.95" at bounding box center [309, 213] width 26 height 10
type input "24.99"
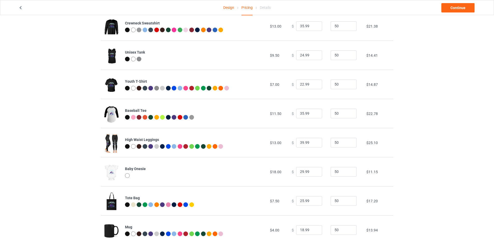
scroll to position [144, 0]
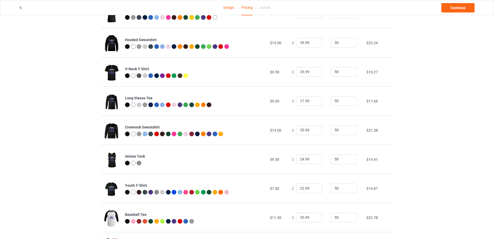
drag, startPoint x: 481, startPoint y: 90, endPoint x: 445, endPoint y: 58, distance: 48.2
click at [443, 58] on div "Design Pricing Details Continue Mandatory : Embroidery artwork text must be at …" at bounding box center [247, 158] width 494 height 575
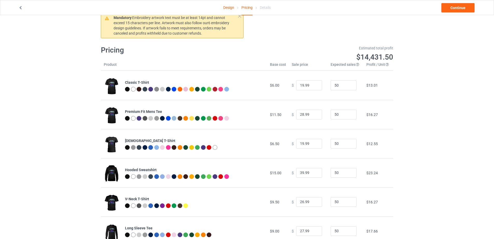
scroll to position [0, 0]
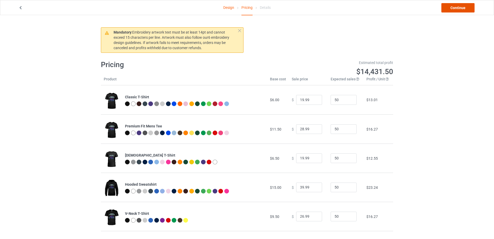
click at [454, 10] on link "Continue" at bounding box center [458, 7] width 33 height 9
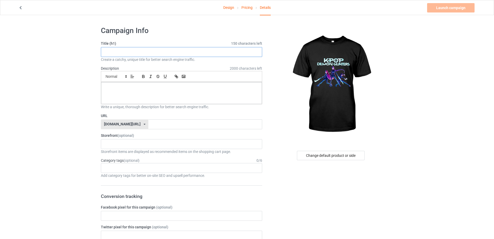
click at [163, 55] on input "text" at bounding box center [181, 52] width 161 height 10
type input "Kpop Demon Hunter"
click at [183, 91] on div at bounding box center [181, 93] width 161 height 22
drag, startPoint x: 132, startPoint y: 126, endPoint x: 309, endPoint y: 121, distance: 176.3
click at [133, 126] on div "[DOMAIN_NAME][URL] [DOMAIN_NAME][URL] [DOMAIN_NAME][URL] [DOMAIN_NAME][URL] [DO…" at bounding box center [124, 124] width 47 height 10
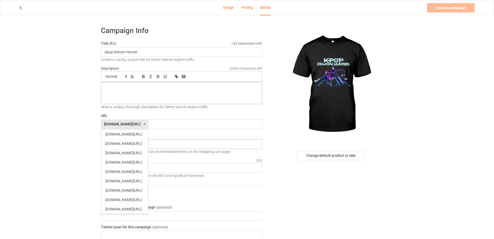
drag, startPoint x: 78, startPoint y: 161, endPoint x: 106, endPoint y: 140, distance: 35.5
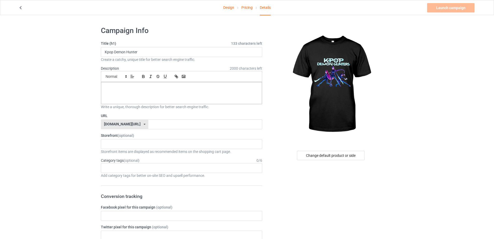
click at [118, 123] on div "[DOMAIN_NAME][URL]" at bounding box center [122, 124] width 37 height 4
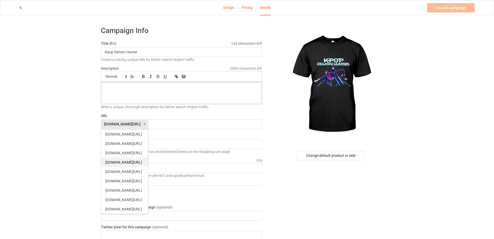
click at [114, 162] on div "[DOMAIN_NAME][URL]" at bounding box center [124, 161] width 47 height 9
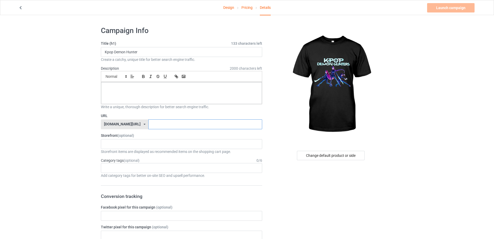
click at [151, 123] on input "text" at bounding box center [205, 124] width 114 height 10
type input "3009-kpop1"
click at [224, 145] on div "Sarcasm Tee Frenchies For Life Sarcasm French Bulldog Fight Fight Fight Sarcasm…" at bounding box center [181, 144] width 161 height 10
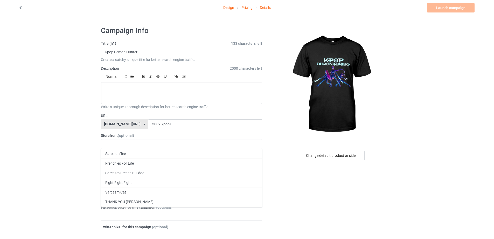
drag, startPoint x: 388, startPoint y: 170, endPoint x: 264, endPoint y: 169, distance: 123.8
click at [180, 168] on div "Age > [DEMOGRAPHIC_DATA] > 1 Age > [DEMOGRAPHIC_DATA] Months > 1 Month Age > [D…" at bounding box center [181, 168] width 161 height 10
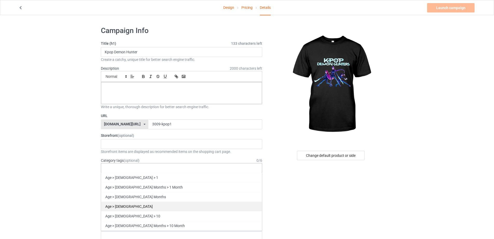
scroll to position [52, 0]
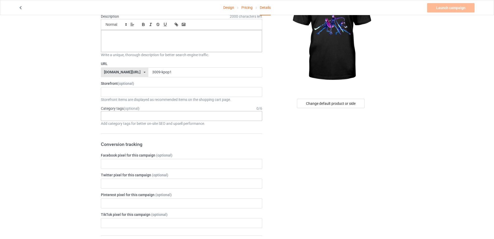
drag, startPoint x: 82, startPoint y: 126, endPoint x: 140, endPoint y: 111, distance: 60.2
click at [91, 126] on div "Design Pricing Details Launch campaign Please enter campaign description Campai…" at bounding box center [247, 232] width 494 height 538
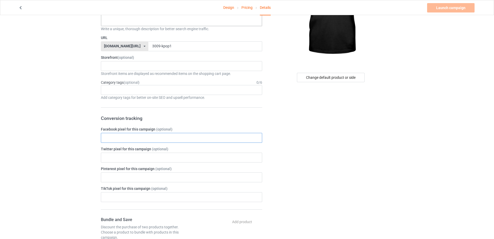
drag, startPoint x: 123, startPoint y: 139, endPoint x: 269, endPoint y: 163, distance: 148.2
click at [125, 139] on input "text" at bounding box center [181, 138] width 161 height 10
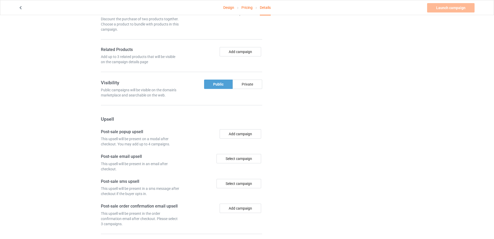
scroll to position [208, 0]
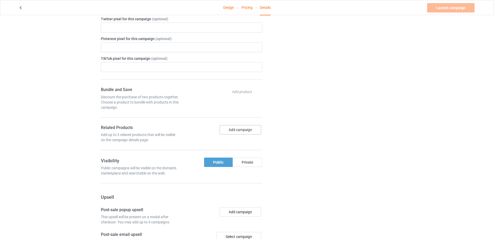
click at [227, 129] on button "Add campaign" at bounding box center [241, 129] width 42 height 9
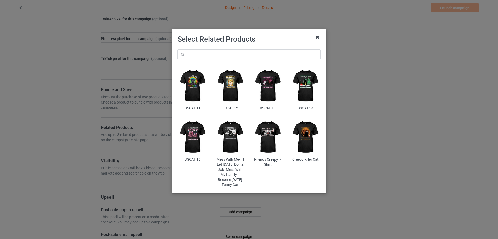
click at [317, 36] on icon at bounding box center [318, 37] width 8 height 8
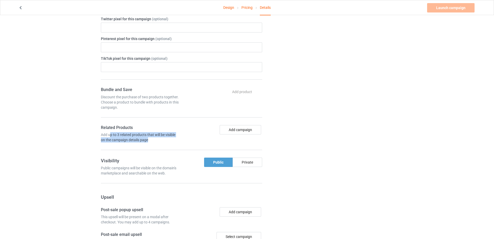
drag, startPoint x: 110, startPoint y: 135, endPoint x: 156, endPoint y: 140, distance: 46.2
click at [156, 140] on div "Add up to 3 related products that will be visible on the campaign details page" at bounding box center [140, 137] width 79 height 10
click at [355, 175] on div "Change default product or side" at bounding box center [331, 76] width 131 height 523
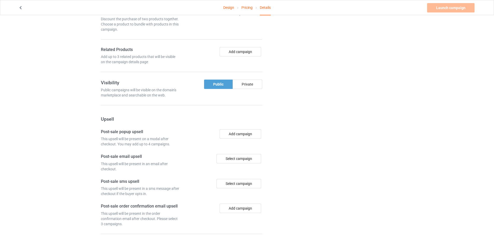
click at [110, 157] on h4 "Post-sale email upsell" at bounding box center [140, 156] width 79 height 5
drag, startPoint x: 157, startPoint y: 160, endPoint x: 152, endPoint y: 163, distance: 5.2
click at [157, 160] on div "Post-sale email upsell This upsell will be present in an email after checkout." at bounding box center [140, 163] width 83 height 18
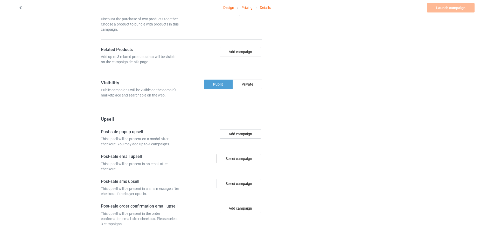
click at [229, 162] on div "Select campaign" at bounding box center [239, 158] width 45 height 9
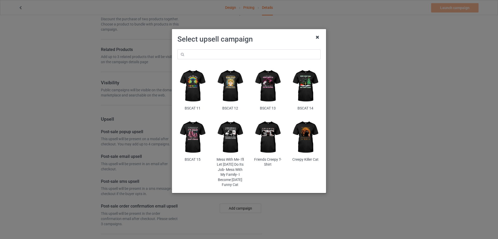
click at [318, 36] on icon at bounding box center [318, 37] width 8 height 8
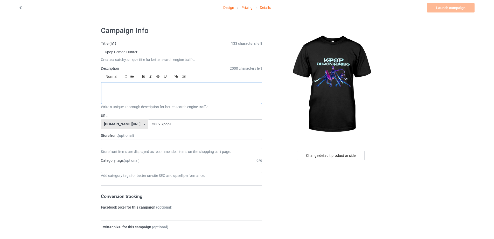
click at [175, 87] on p at bounding box center [181, 87] width 153 height 5
click at [390, 116] on div at bounding box center [332, 84] width 124 height 117
click at [348, 153] on div "Change default product or side" at bounding box center [331, 155] width 68 height 9
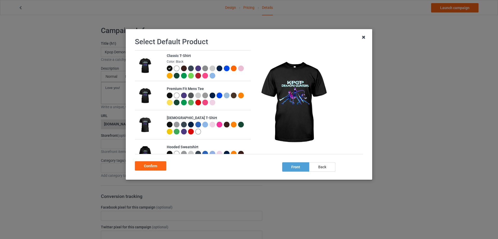
click at [361, 37] on icon at bounding box center [364, 37] width 8 height 8
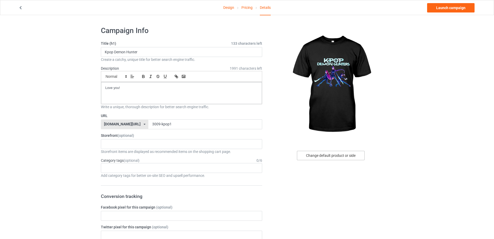
click at [332, 153] on div "Change default product or side" at bounding box center [331, 155] width 68 height 9
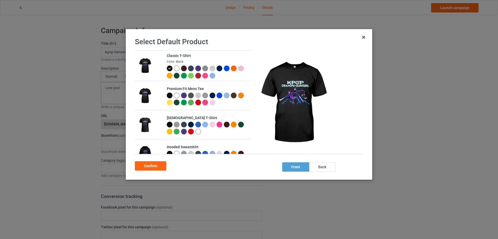
scroll to position [26, 0]
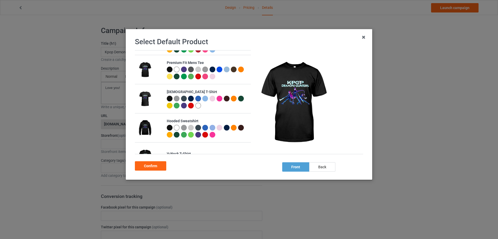
click at [167, 128] on div at bounding box center [170, 128] width 6 height 6
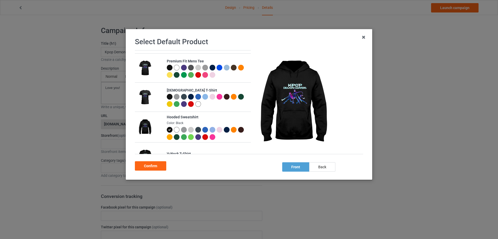
click at [176, 128] on div at bounding box center [177, 130] width 6 height 6
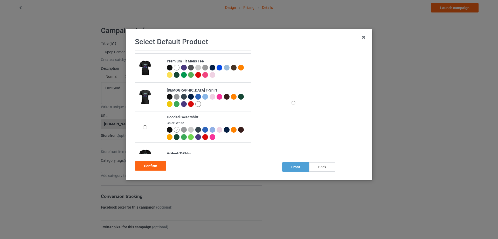
click at [169, 130] on div at bounding box center [170, 130] width 6 height 6
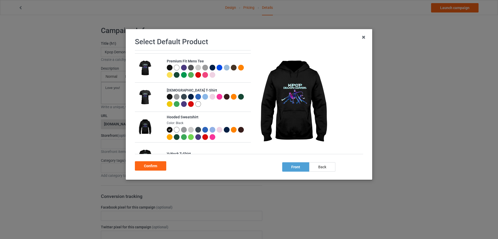
scroll to position [0, 0]
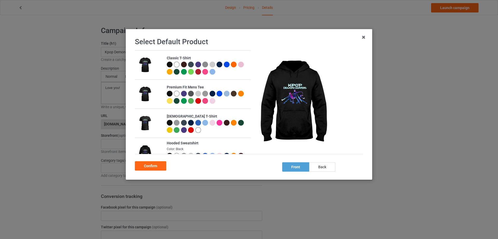
click at [165, 63] on td "Classic T-Shirt" at bounding box center [207, 64] width 87 height 29
drag, startPoint x: 167, startPoint y: 64, endPoint x: 207, endPoint y: 79, distance: 42.2
click at [167, 64] on div at bounding box center [170, 65] width 6 height 6
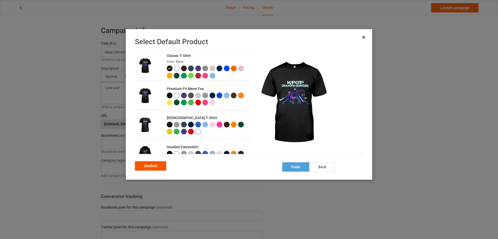
click at [156, 165] on div "Confirm" at bounding box center [150, 165] width 31 height 9
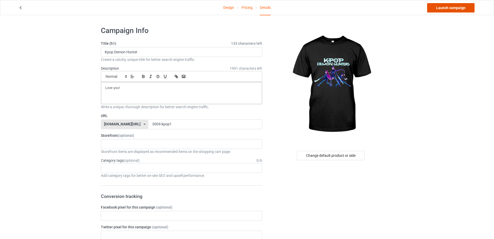
click at [448, 7] on link "Launch campaign" at bounding box center [450, 7] width 47 height 9
